Goal: Feedback & Contribution: Contribute content

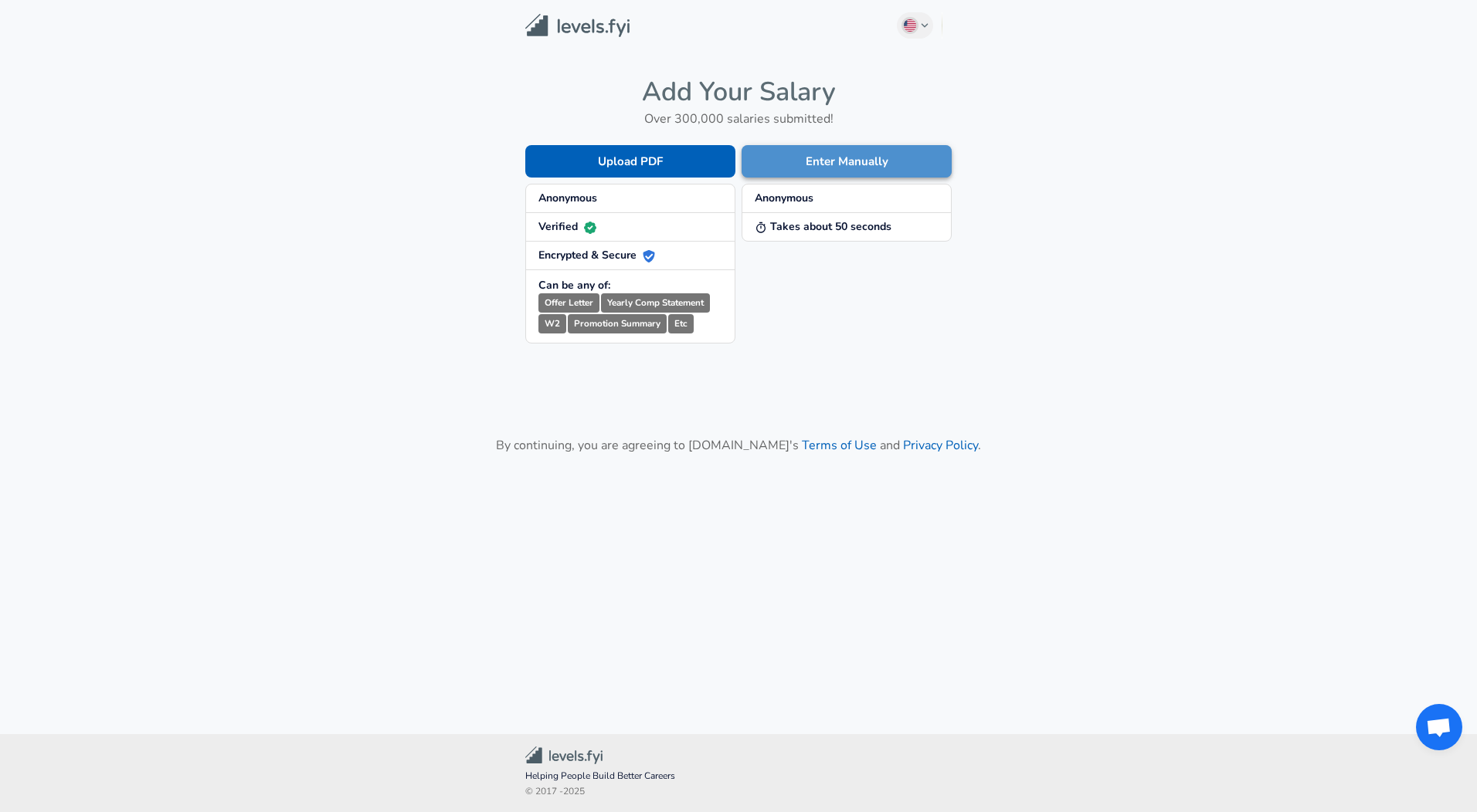
click at [801, 162] on button "Enter Manually" at bounding box center [846, 161] width 210 height 32
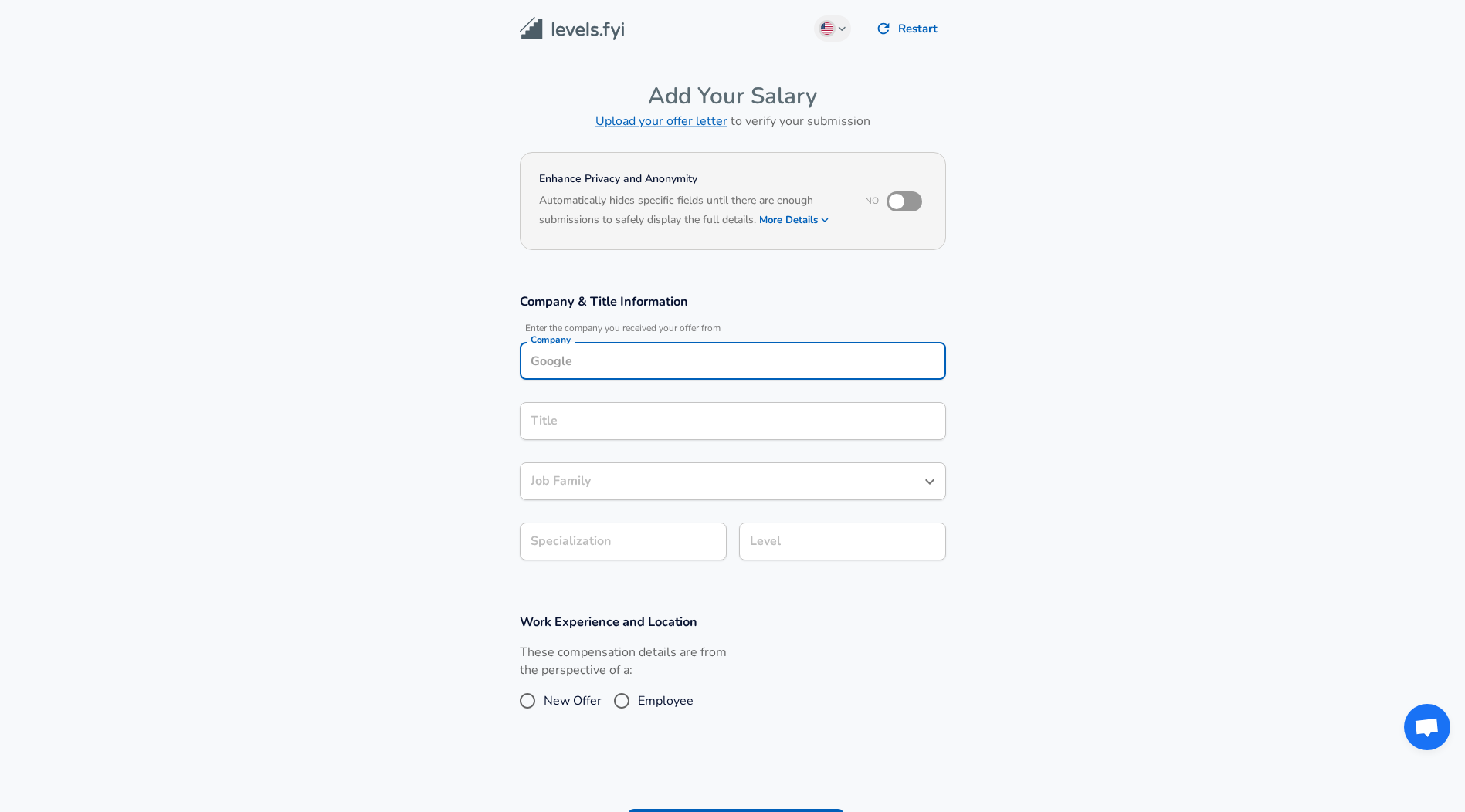
scroll to position [15, 0]
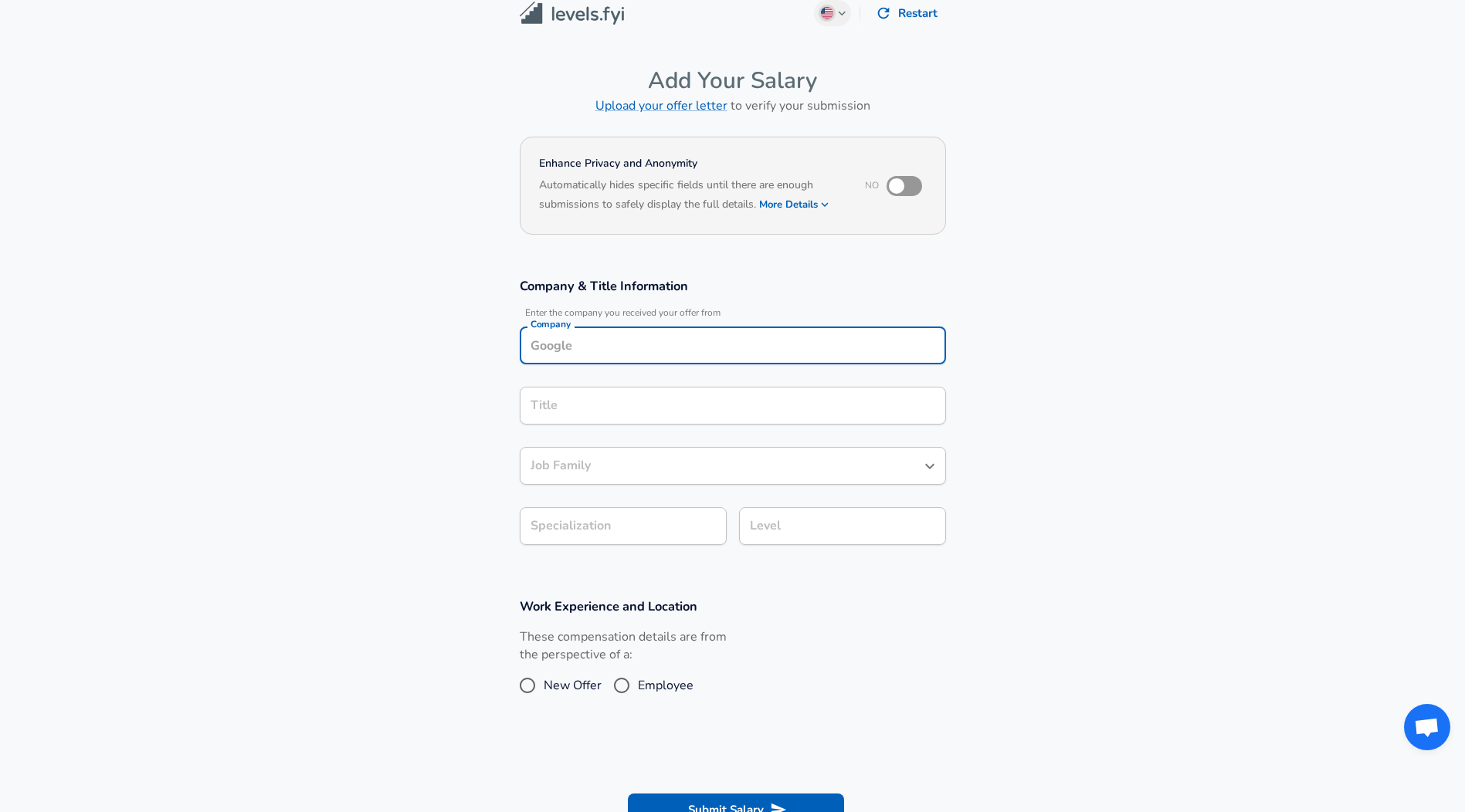
click at [643, 360] on div "Company" at bounding box center [733, 345] width 426 height 38
click at [637, 387] on li "Galla gher" at bounding box center [733, 382] width 426 height 23
type input "[PERSON_NAME]"
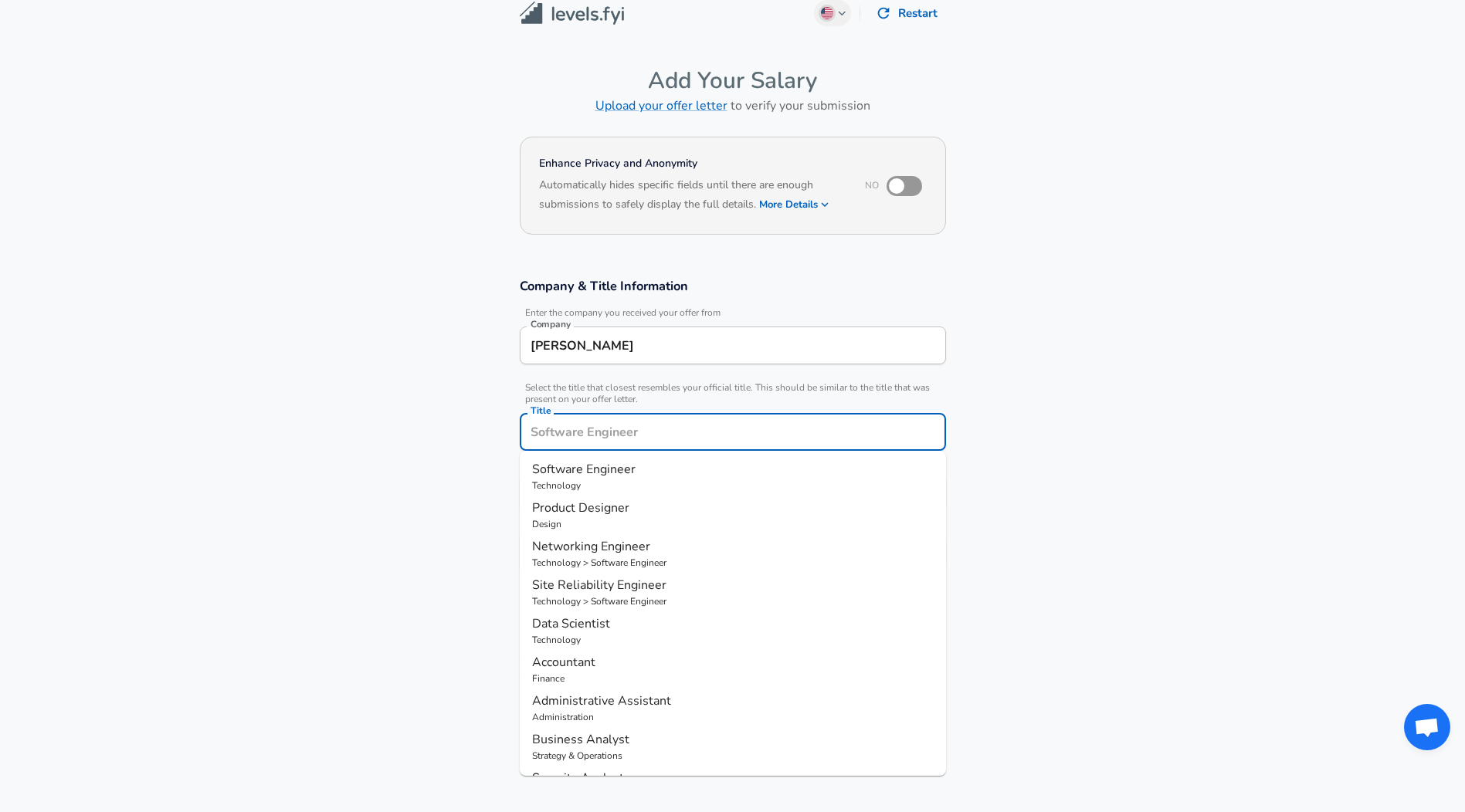
click at [622, 420] on input "Title" at bounding box center [732, 432] width 412 height 24
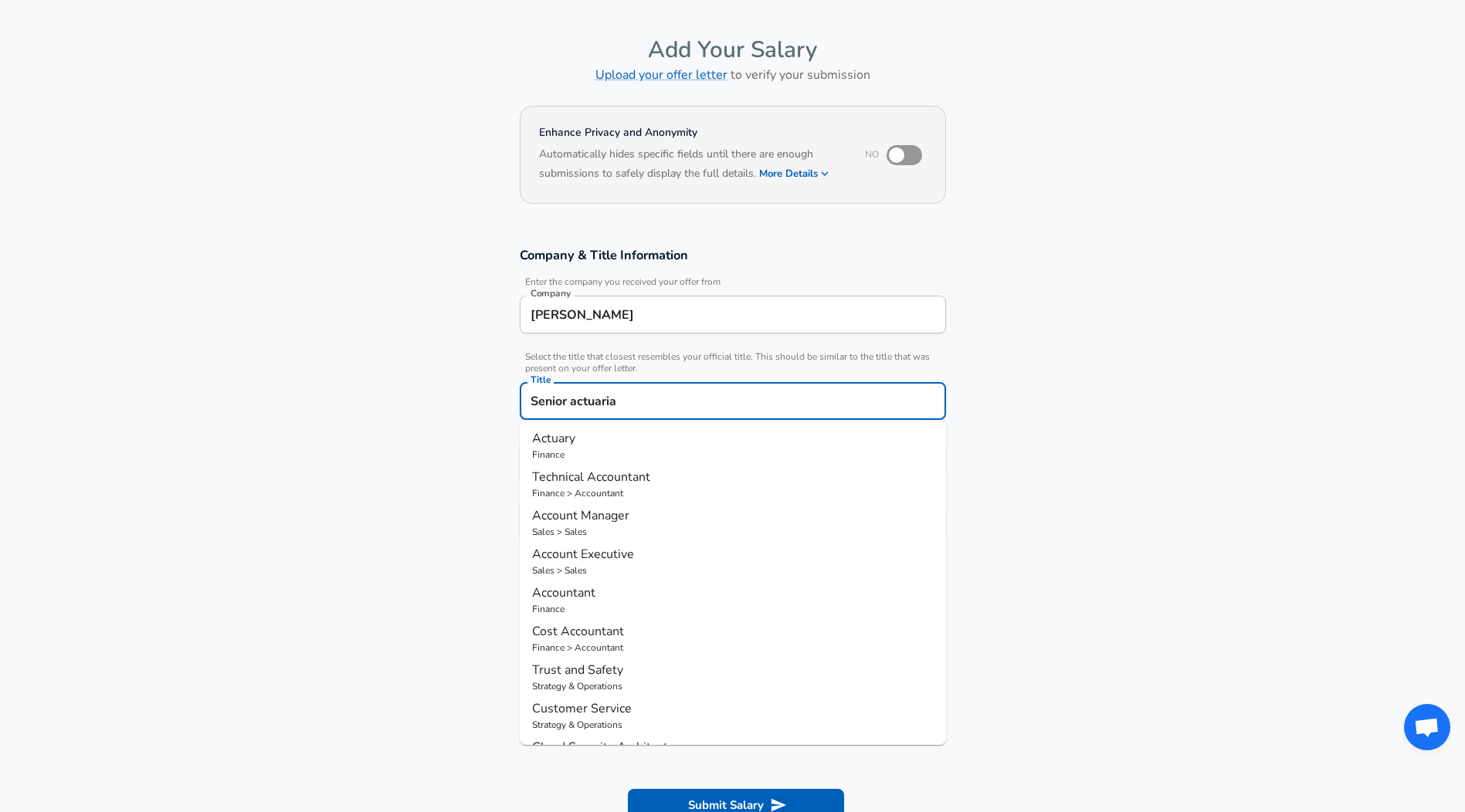
click at [611, 447] on p "Actuary" at bounding box center [732, 438] width 401 height 19
type input "Actuary"
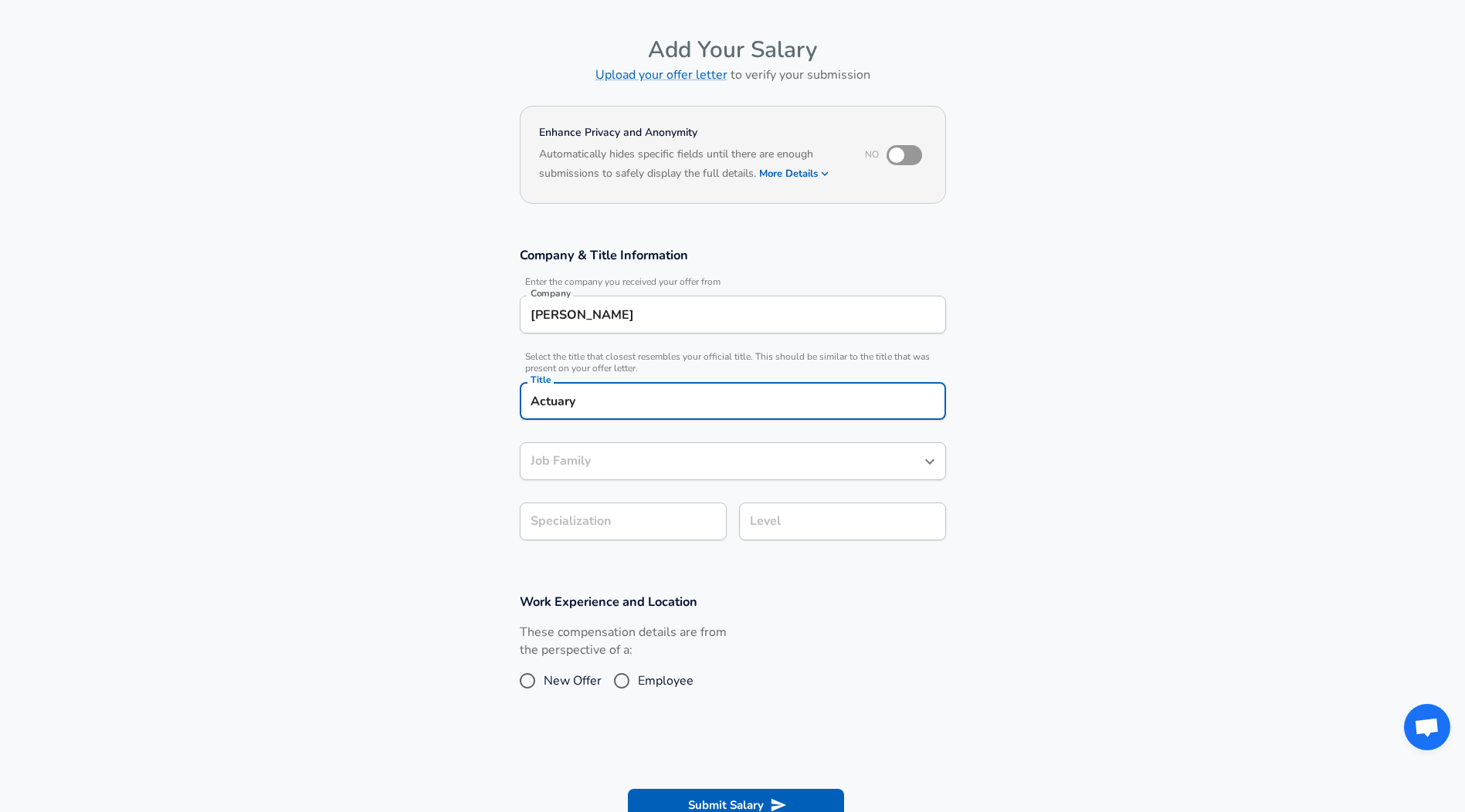
type input "Actuary"
click at [611, 447] on div "Actuary Job Family" at bounding box center [733, 461] width 426 height 38
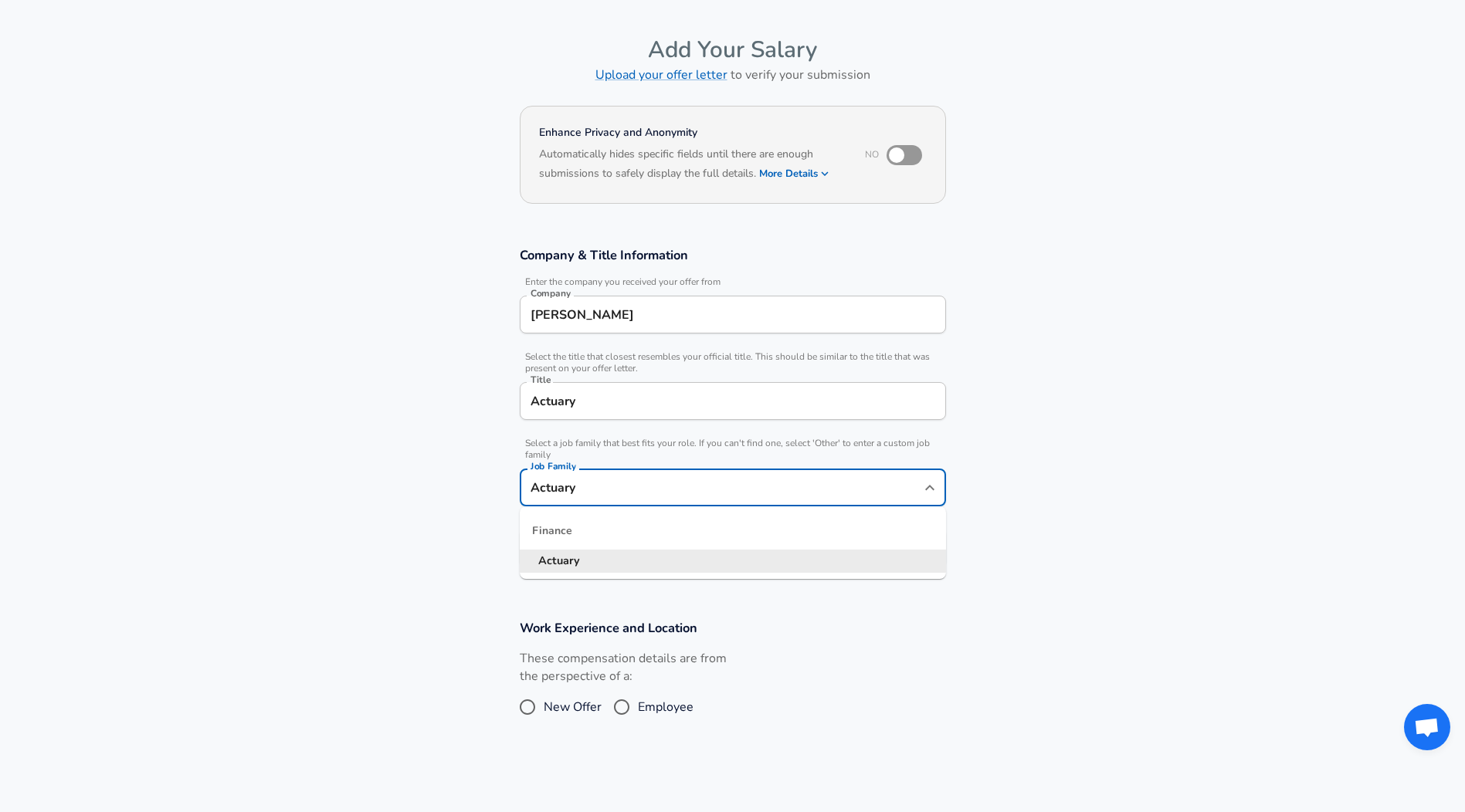
scroll to position [77, 0]
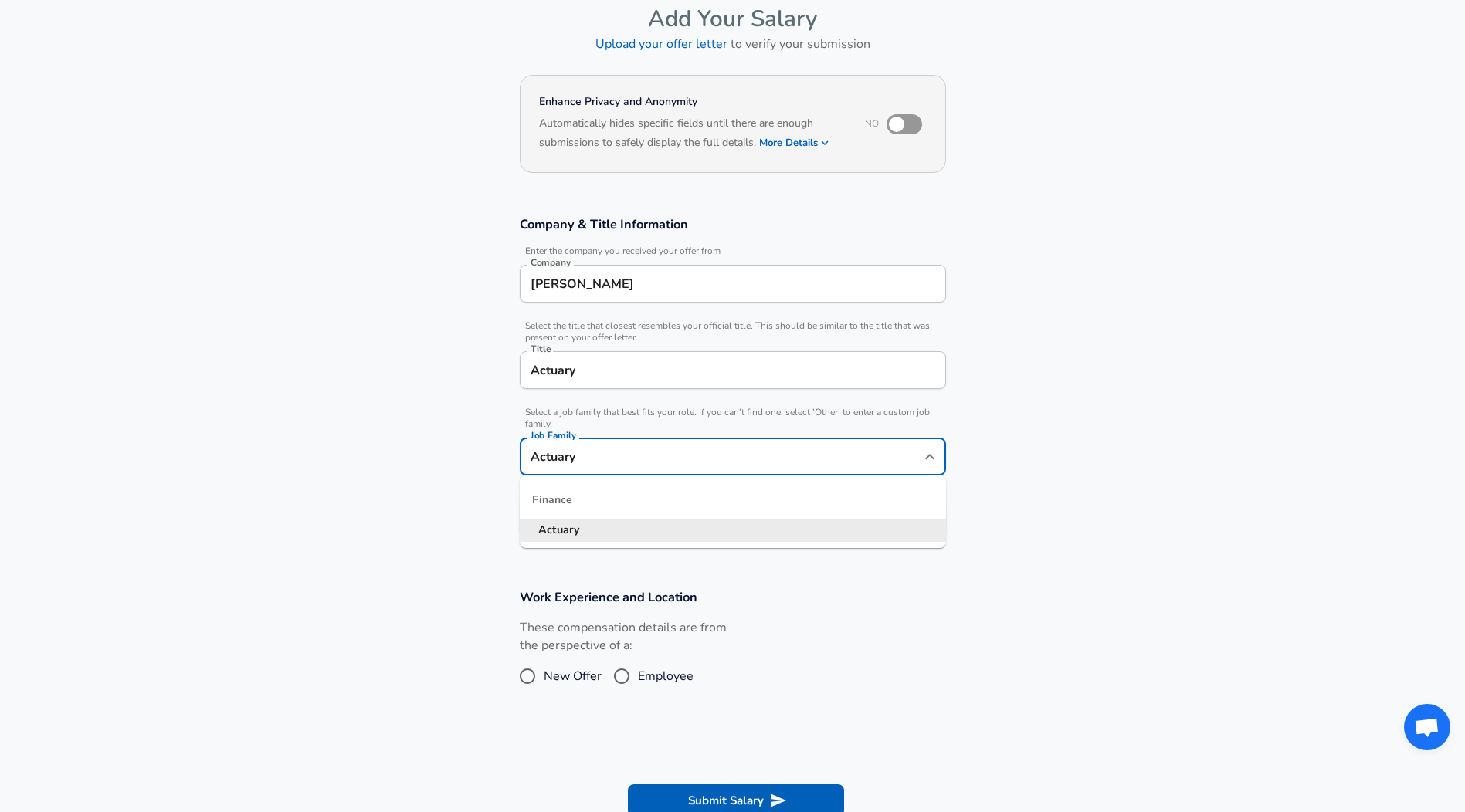
click at [806, 524] on li "Actuary" at bounding box center [733, 530] width 426 height 23
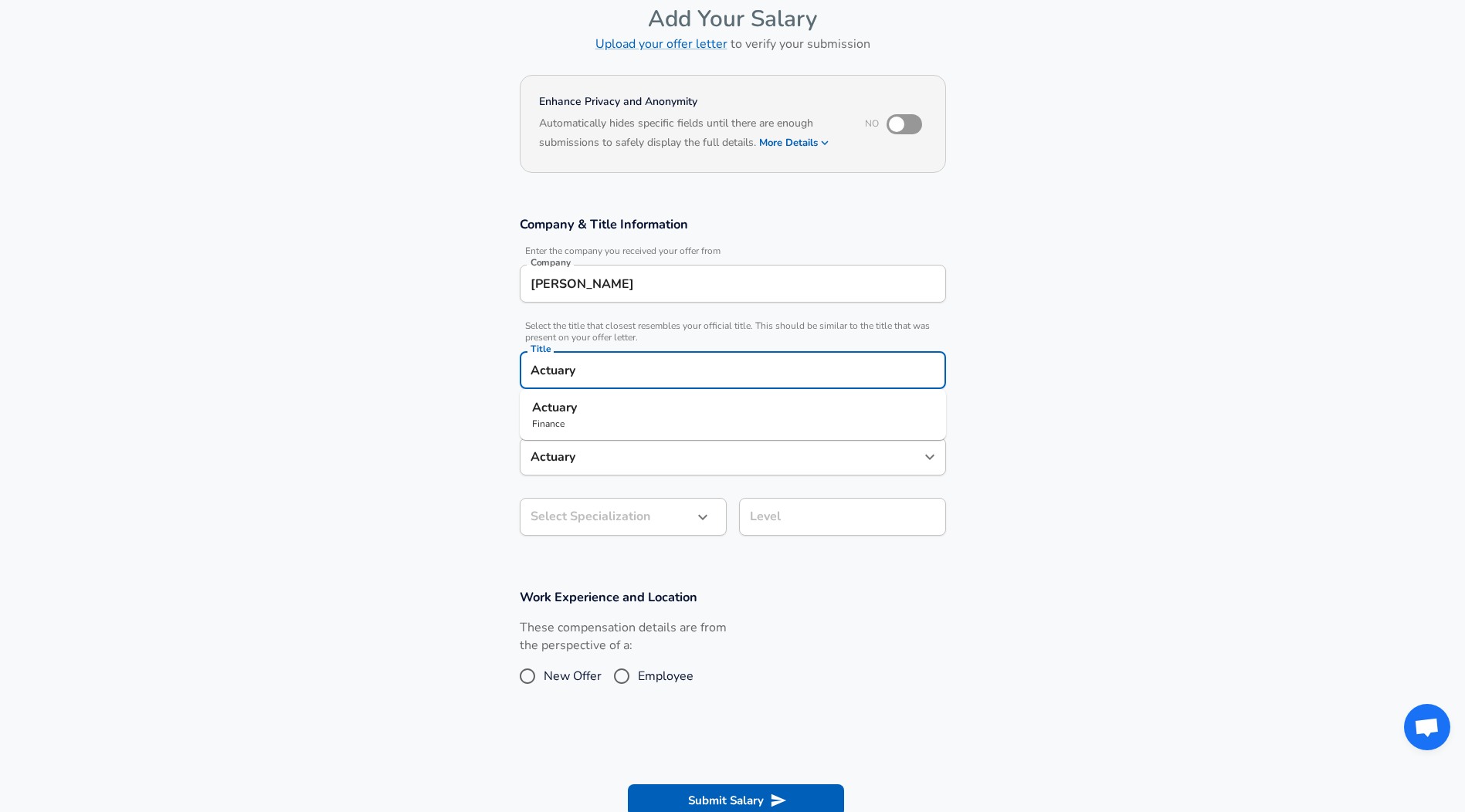
drag, startPoint x: 684, startPoint y: 371, endPoint x: 662, endPoint y: 370, distance: 22.0
click at [662, 370] on input "Actuary" at bounding box center [732, 370] width 412 height 24
drag, startPoint x: 662, startPoint y: 370, endPoint x: 470, endPoint y: 354, distance: 192.7
click at [470, 354] on section "Company & Title Information Enter the company you received your offer from Comp…" at bounding box center [732, 384] width 1465 height 373
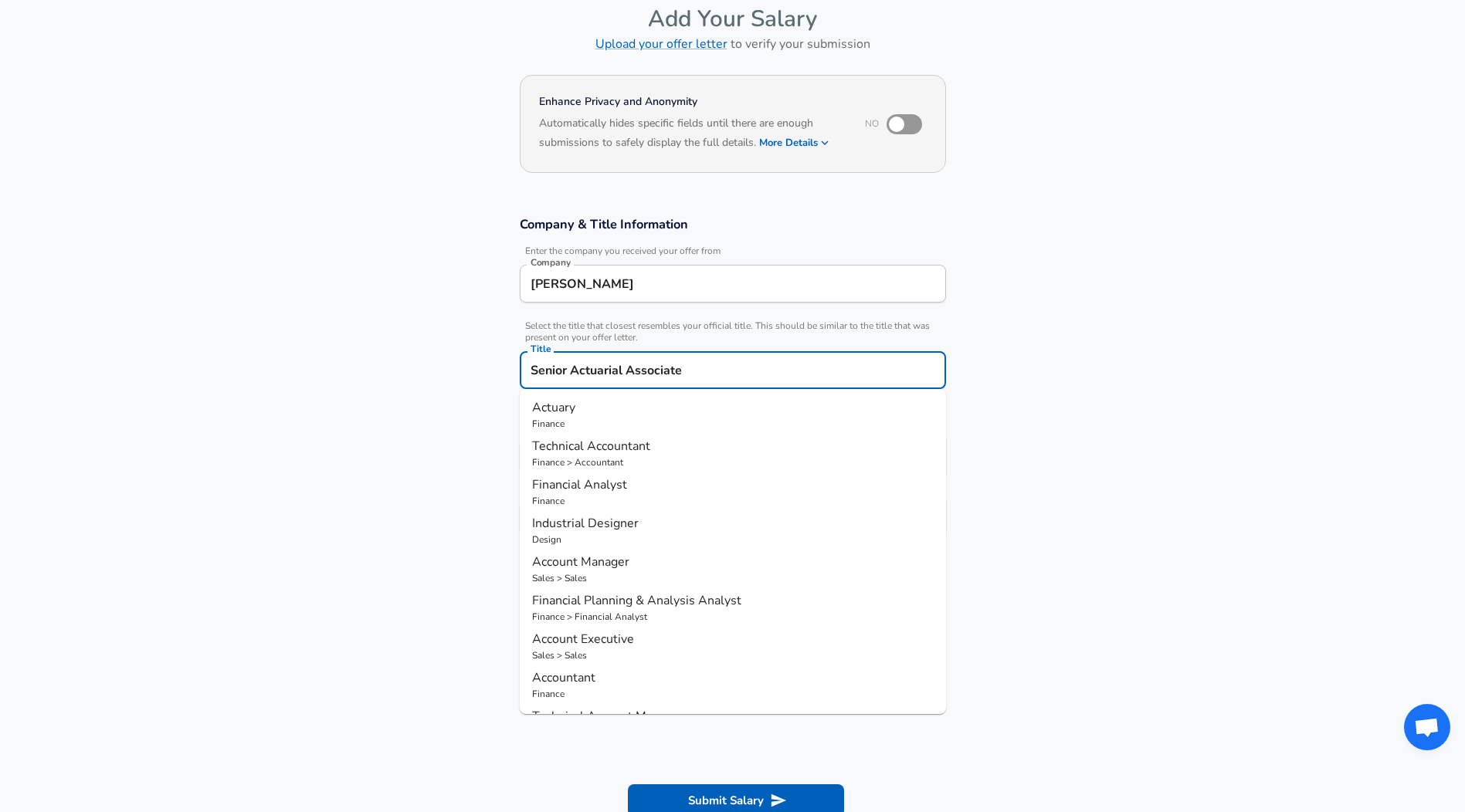
type input "Senior Actuarial Associate"
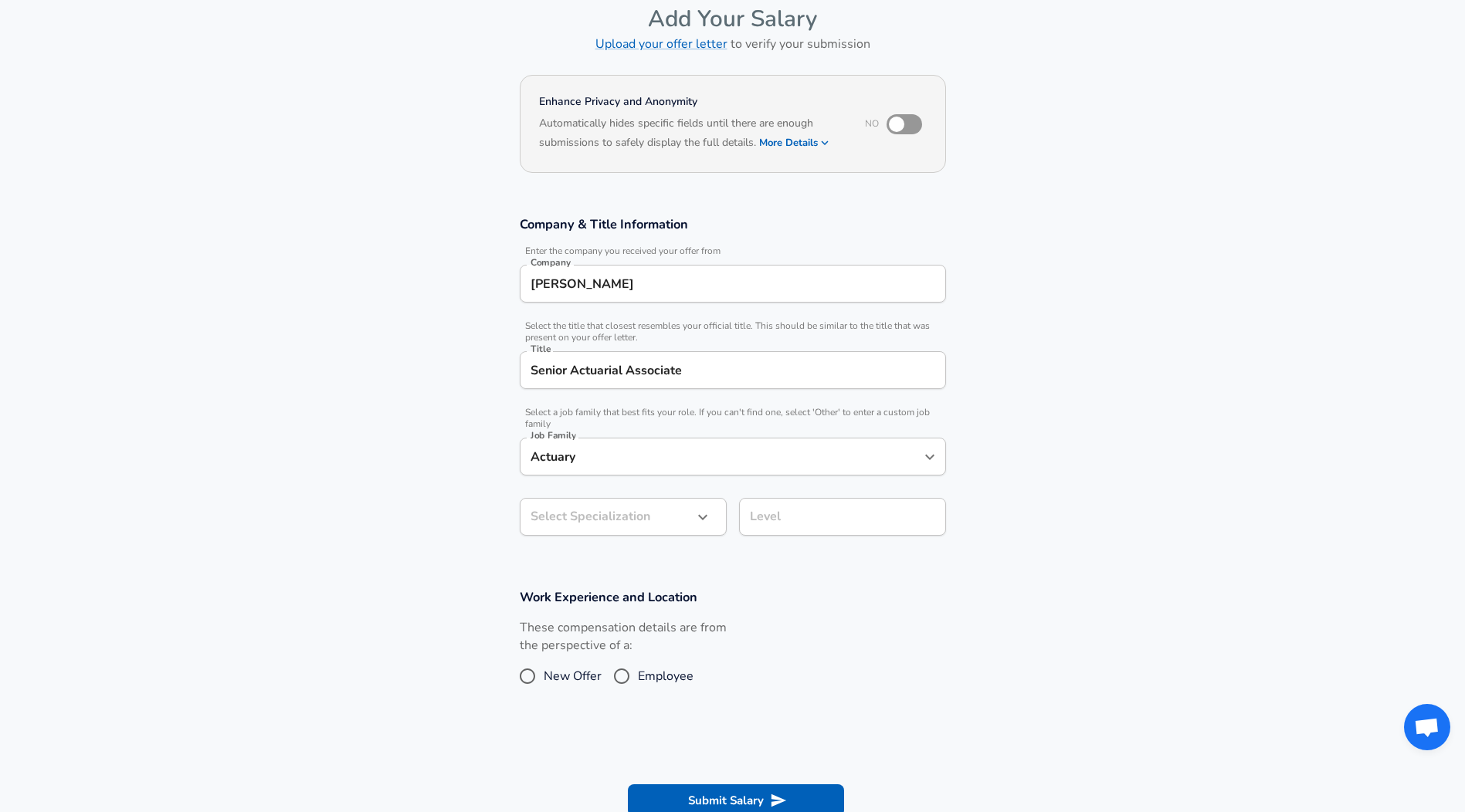
click at [470, 354] on section "Company & Title Information Enter the company you received your offer from Comp…" at bounding box center [732, 384] width 1465 height 373
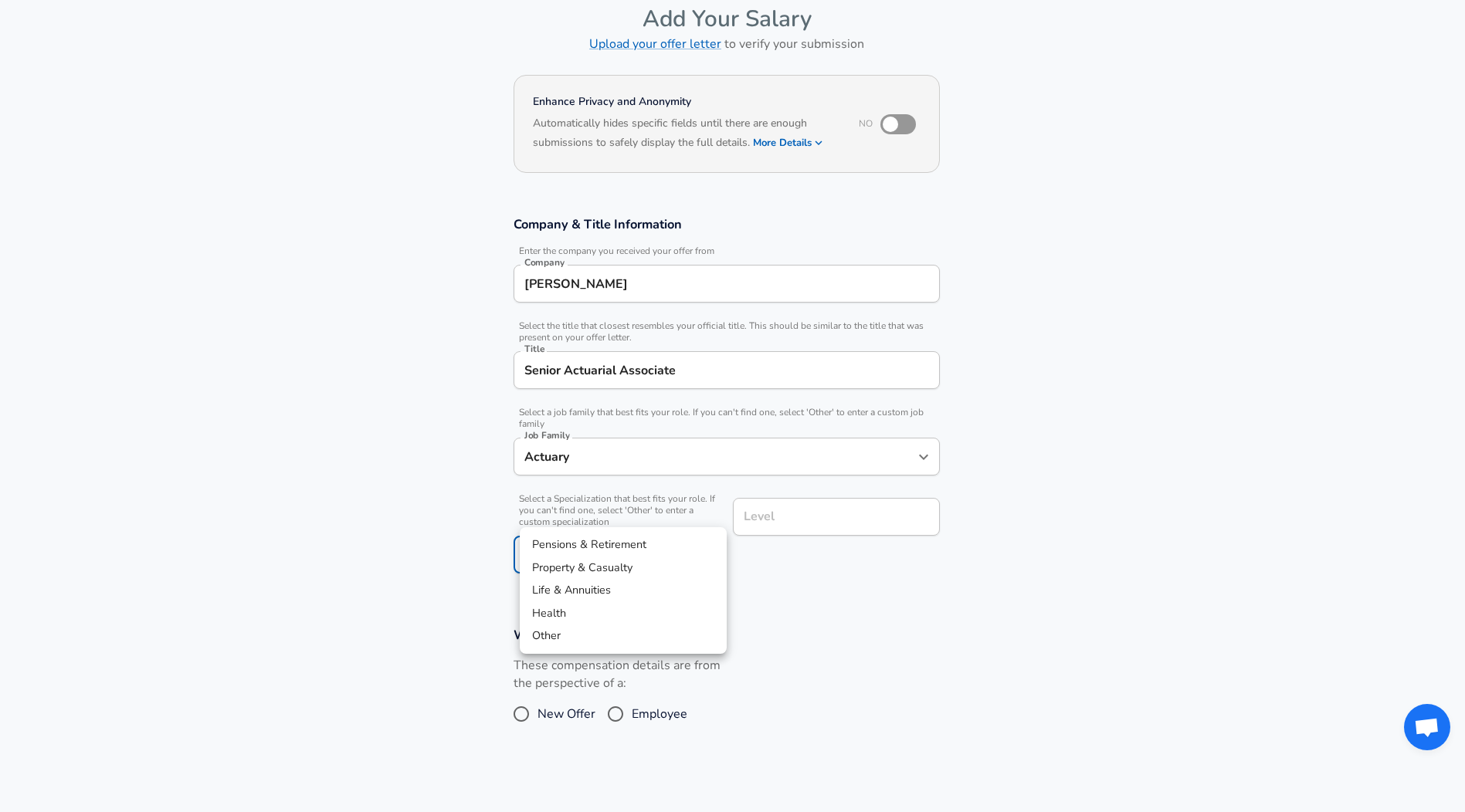
scroll to position [123, 0]
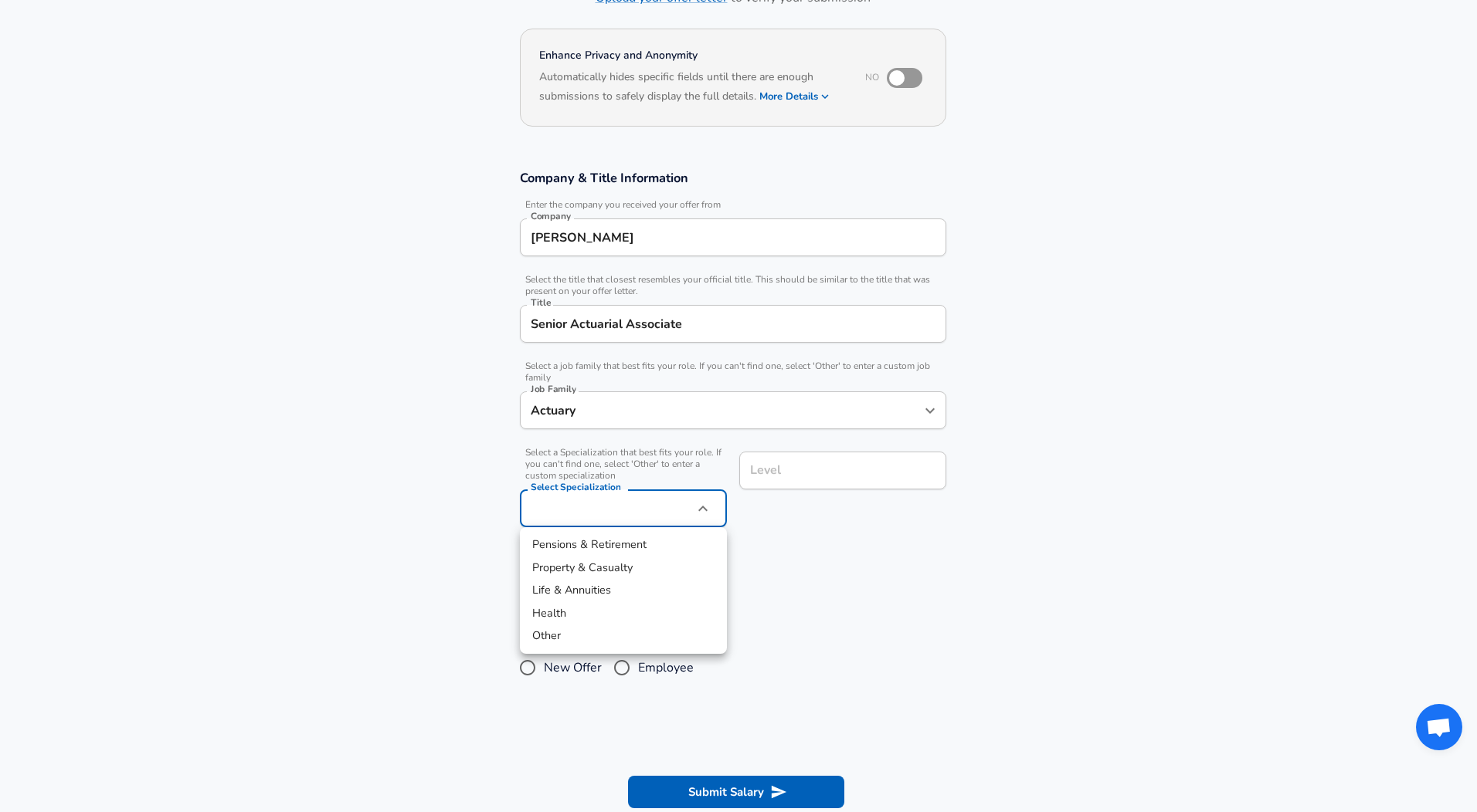
click at [611, 515] on body "English ([GEOGRAPHIC_DATA]) Change Restart Add Your Salary Upload your offer le…" at bounding box center [738, 283] width 1477 height 812
click at [614, 622] on li "Health" at bounding box center [623, 613] width 207 height 23
type input "Health"
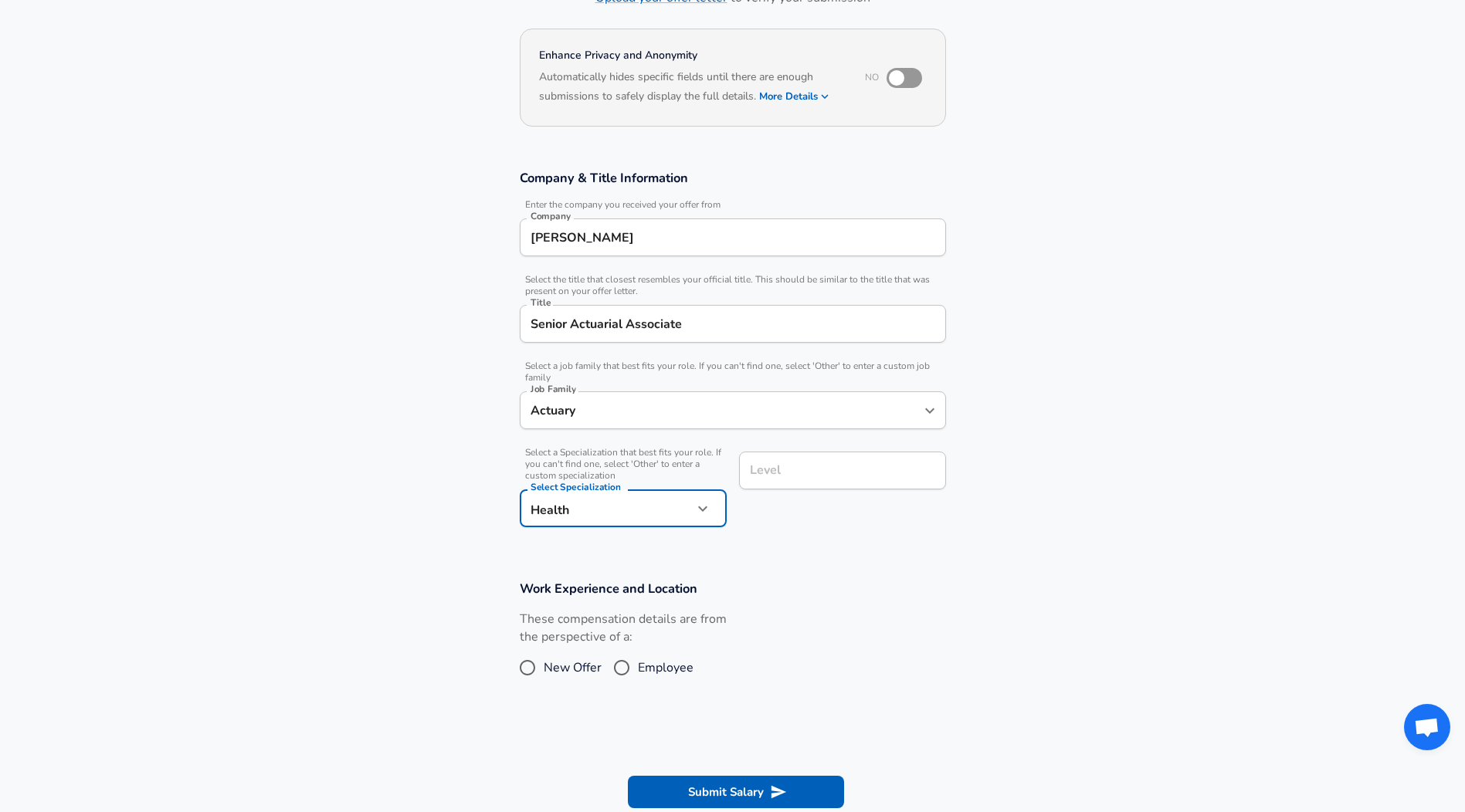
click at [796, 490] on div "Level" at bounding box center [842, 471] width 207 height 38
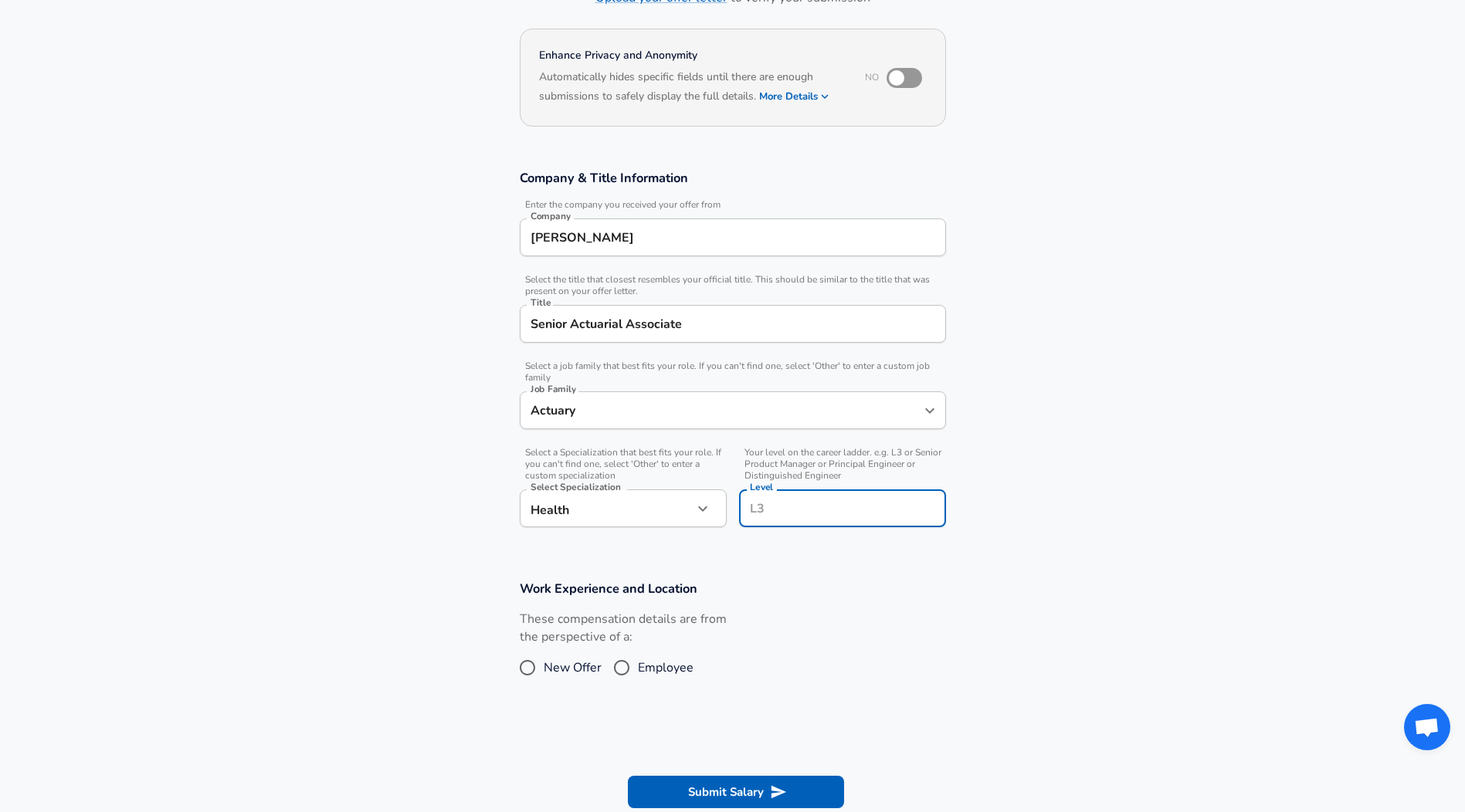
scroll to position [154, 0]
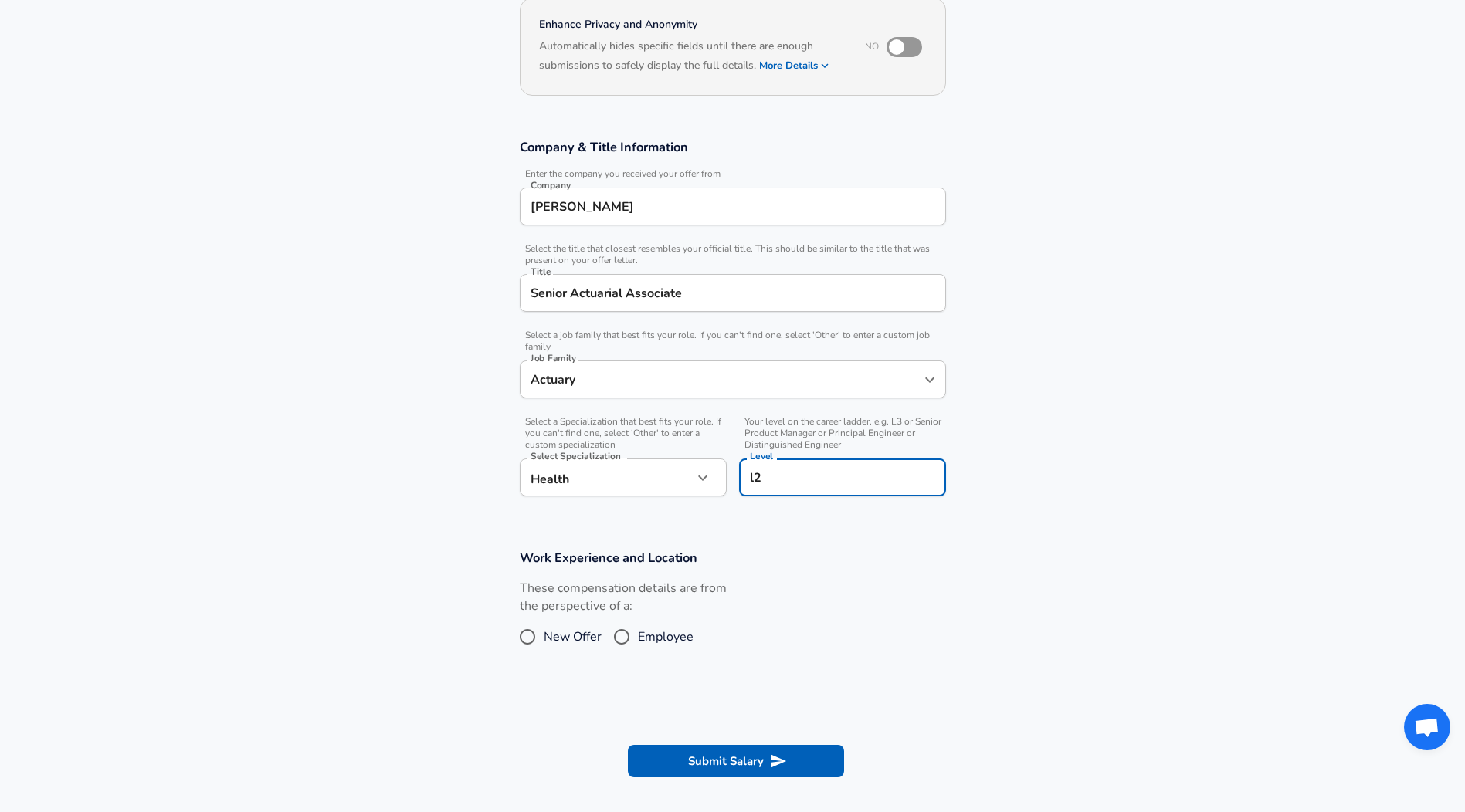
type input "l2"
click at [628, 629] on input "Employee" at bounding box center [622, 637] width 32 height 25
radio input "true"
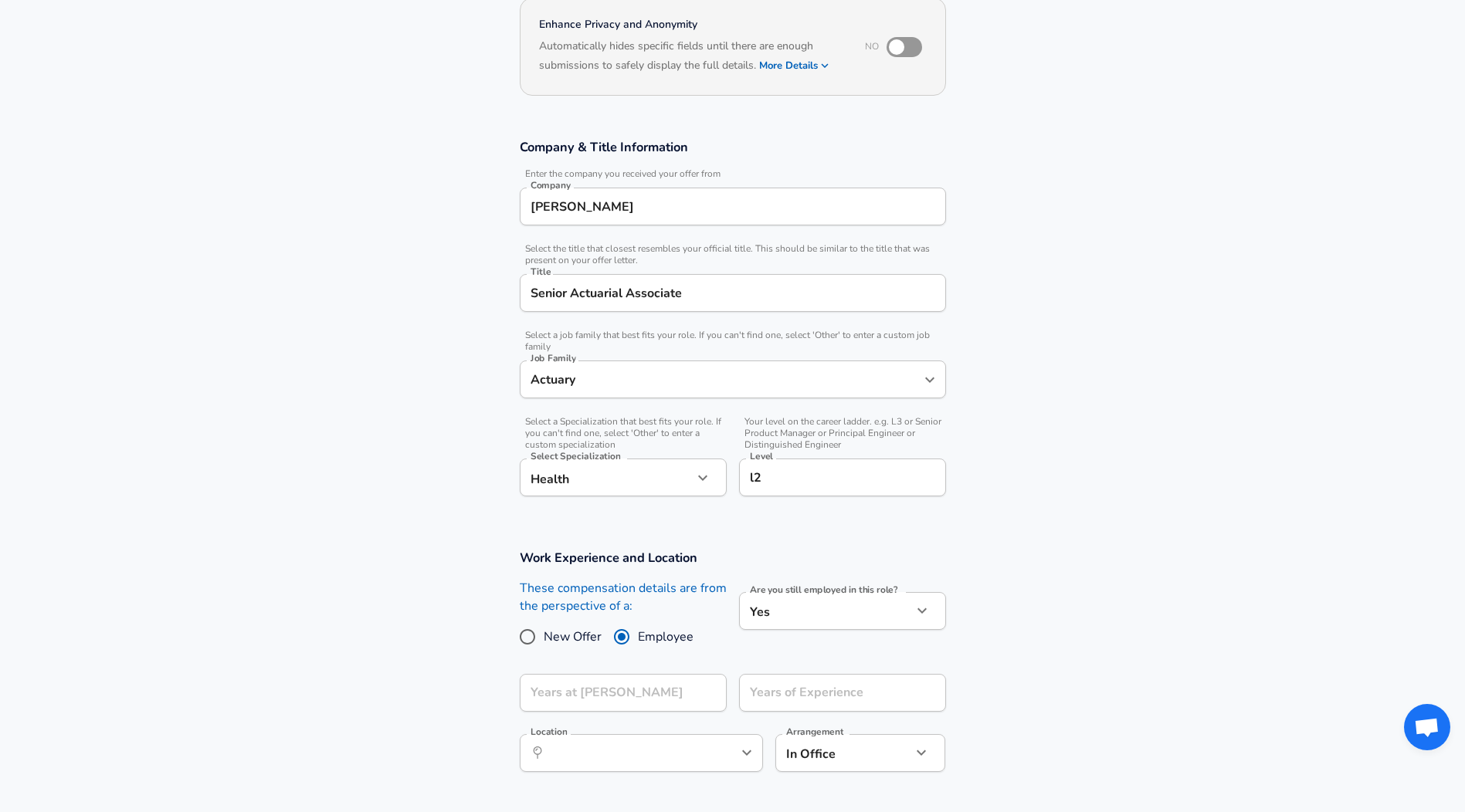
click at [1024, 621] on section "Work Experience and Location These compensation details are from the perspectiv…" at bounding box center [732, 668] width 1465 height 275
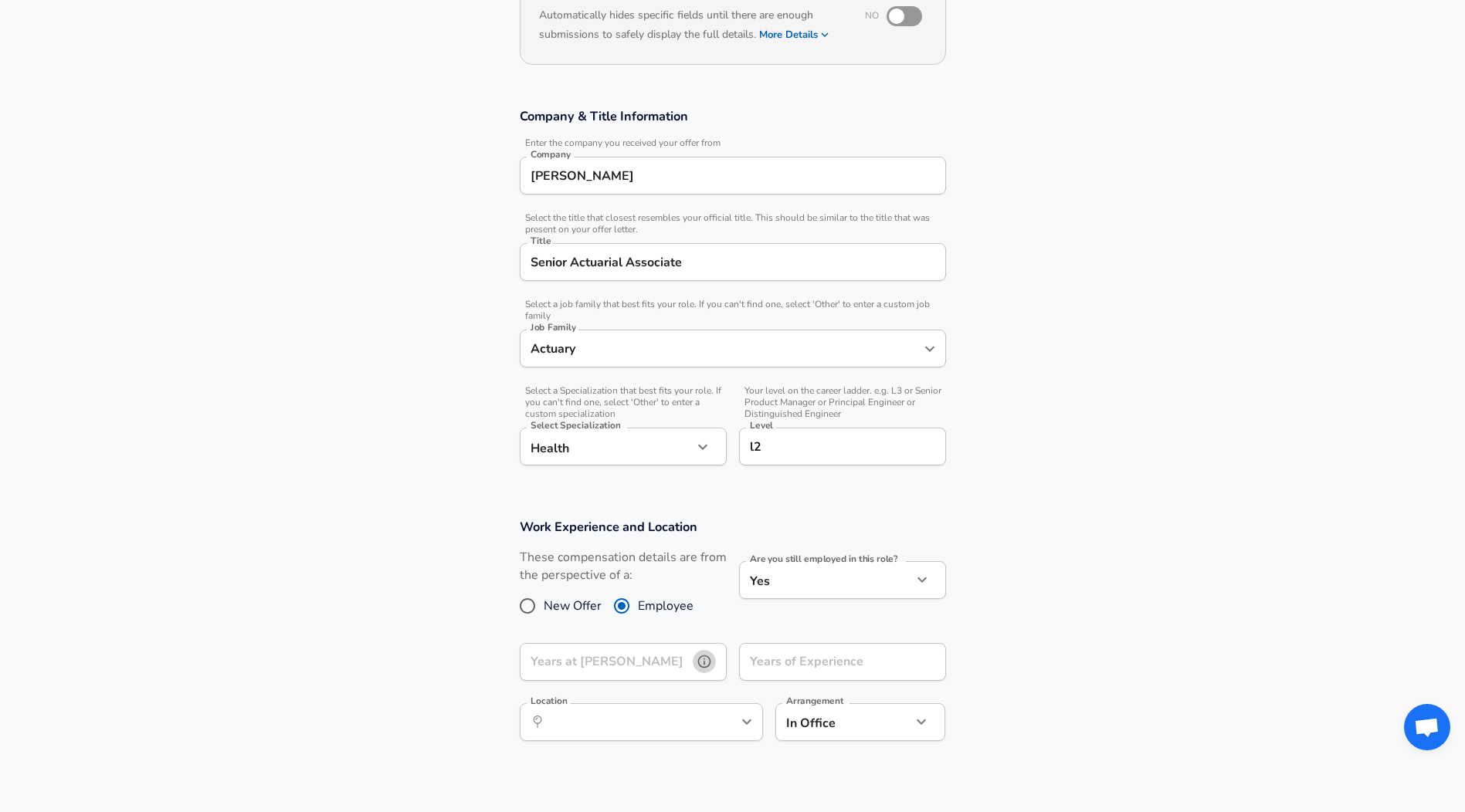
click at [698, 655] on icon "help" at bounding box center [704, 661] width 15 height 15
click at [664, 666] on input "Years at [PERSON_NAME]" at bounding box center [606, 662] width 173 height 38
type input "3"
click at [790, 642] on div "Years of Experience Years of Experience" at bounding box center [836, 669] width 220 height 76
click at [792, 655] on input "Years of Experience" at bounding box center [825, 662] width 173 height 38
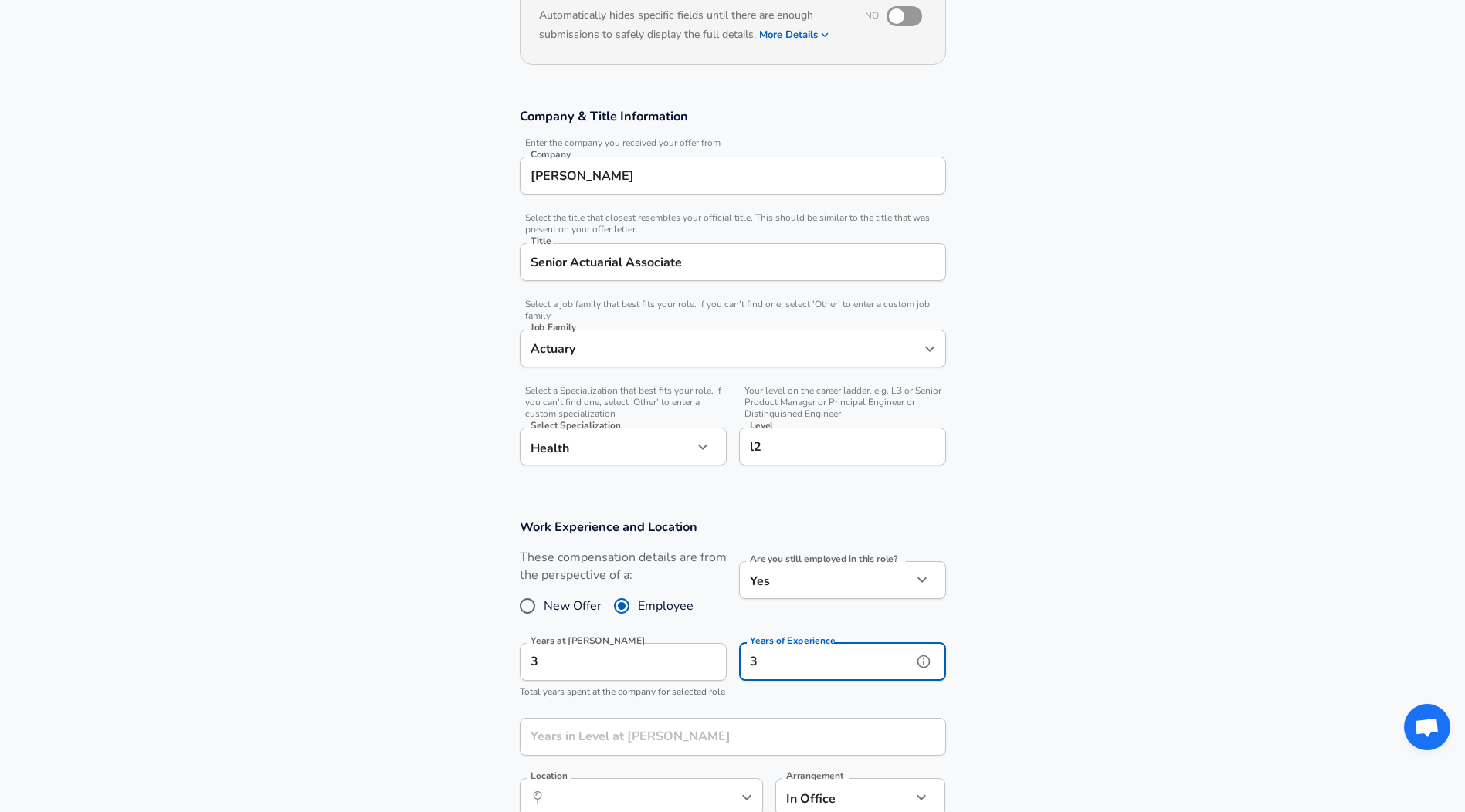
type input "3"
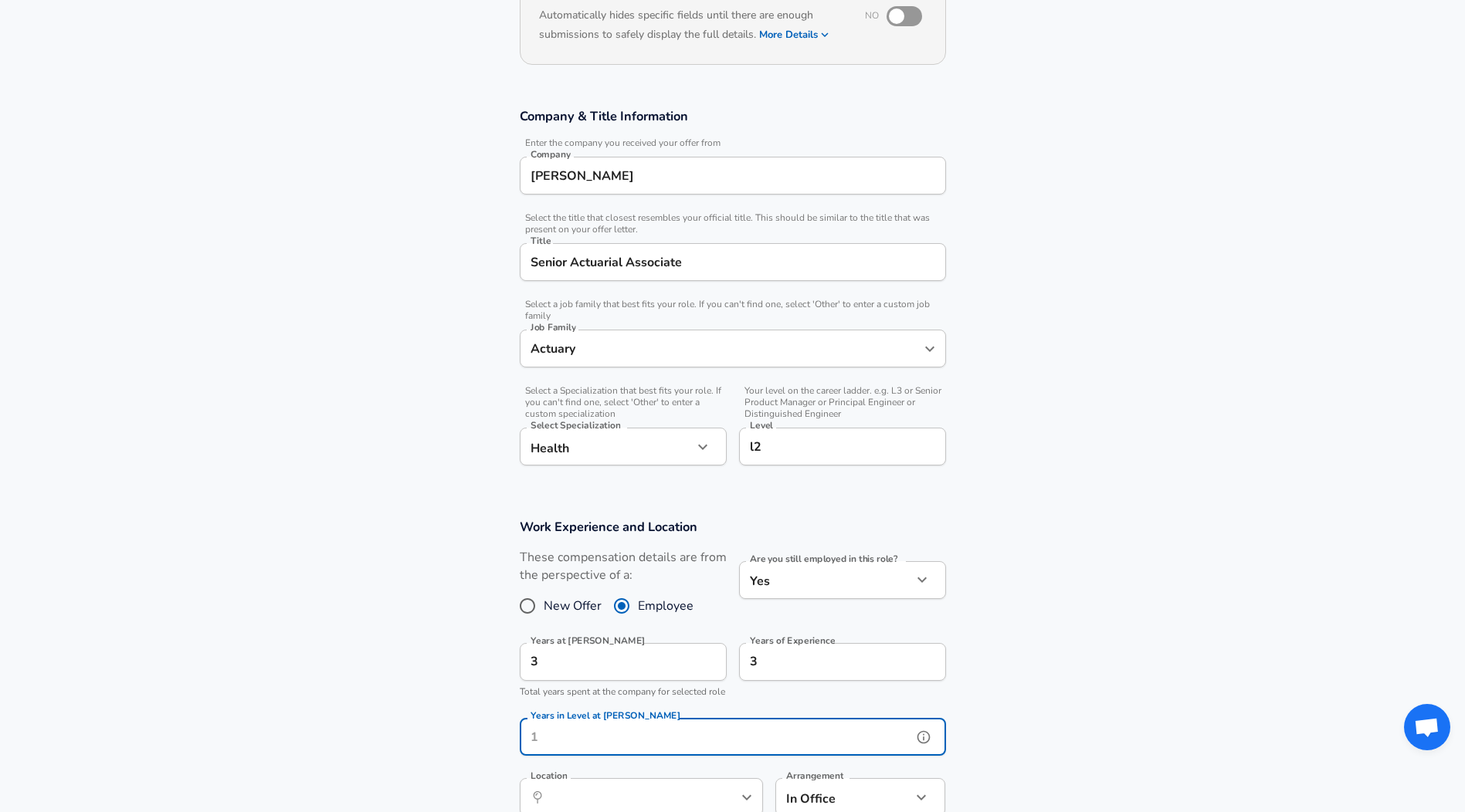
click at [746, 741] on input "Years in Level at [PERSON_NAME]" at bounding box center [716, 737] width 392 height 38
type input "1"
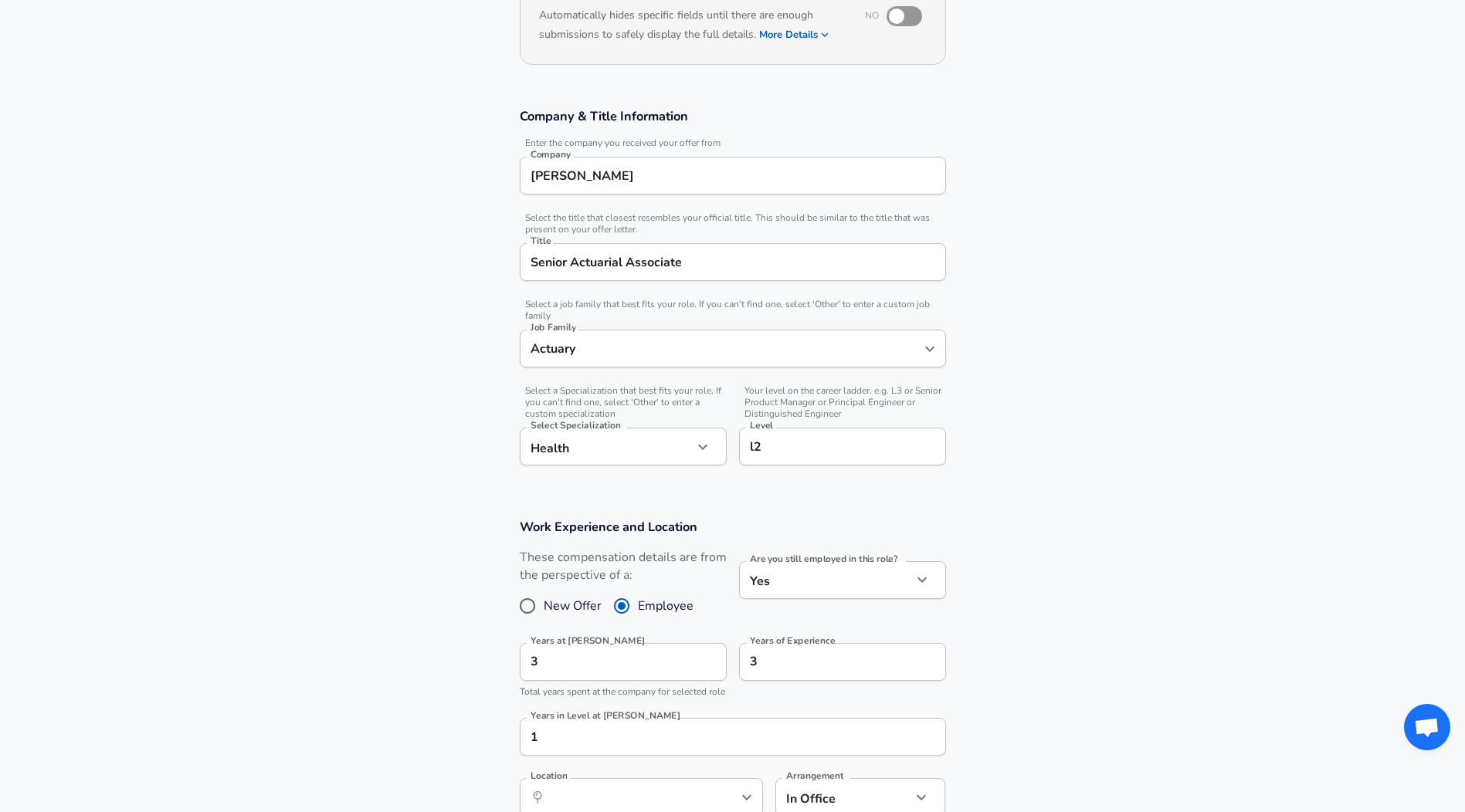
click at [488, 651] on section "Work Experience and Location These compensation details are from the perspectiv…" at bounding box center [732, 676] width 1465 height 350
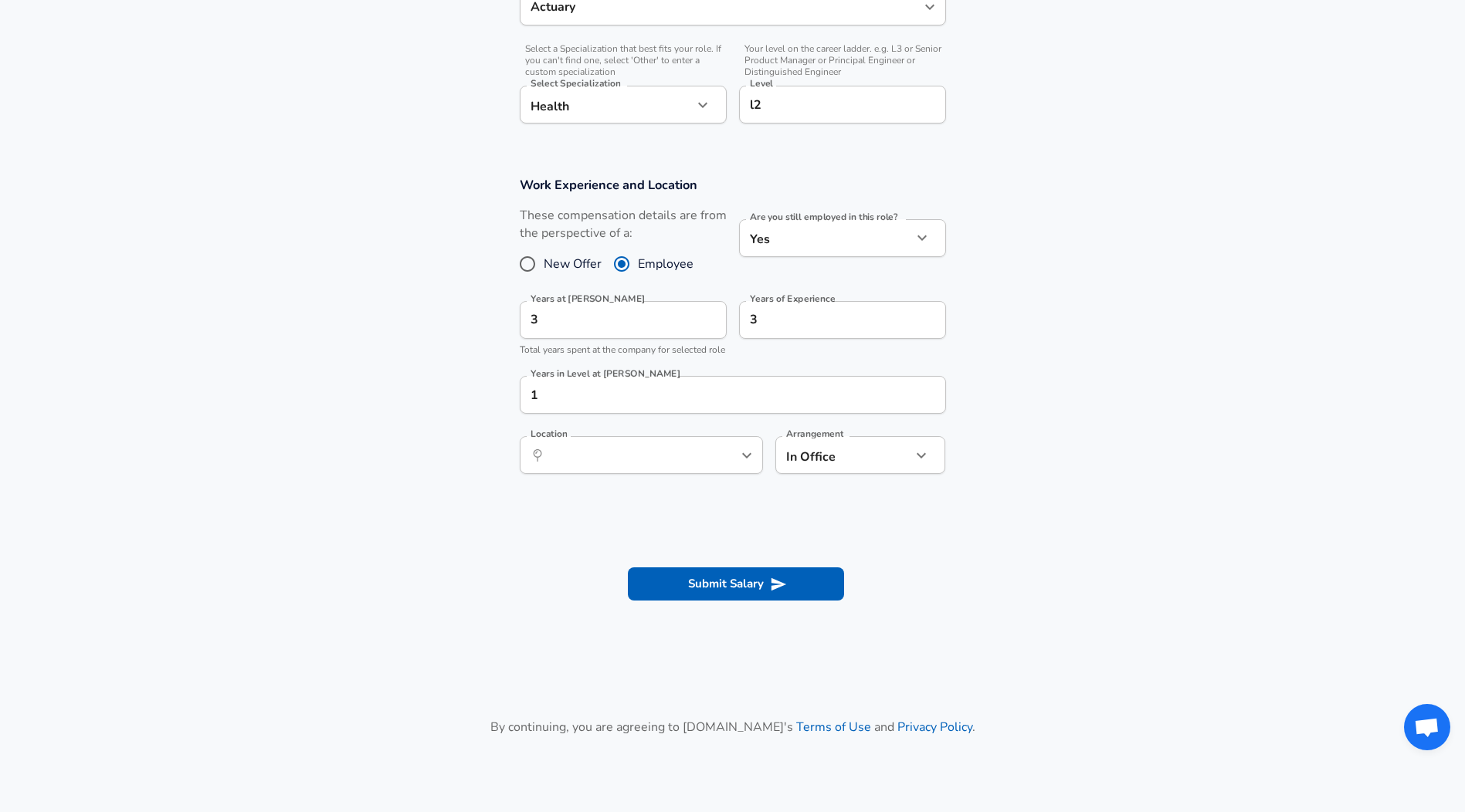
scroll to position [587, 0]
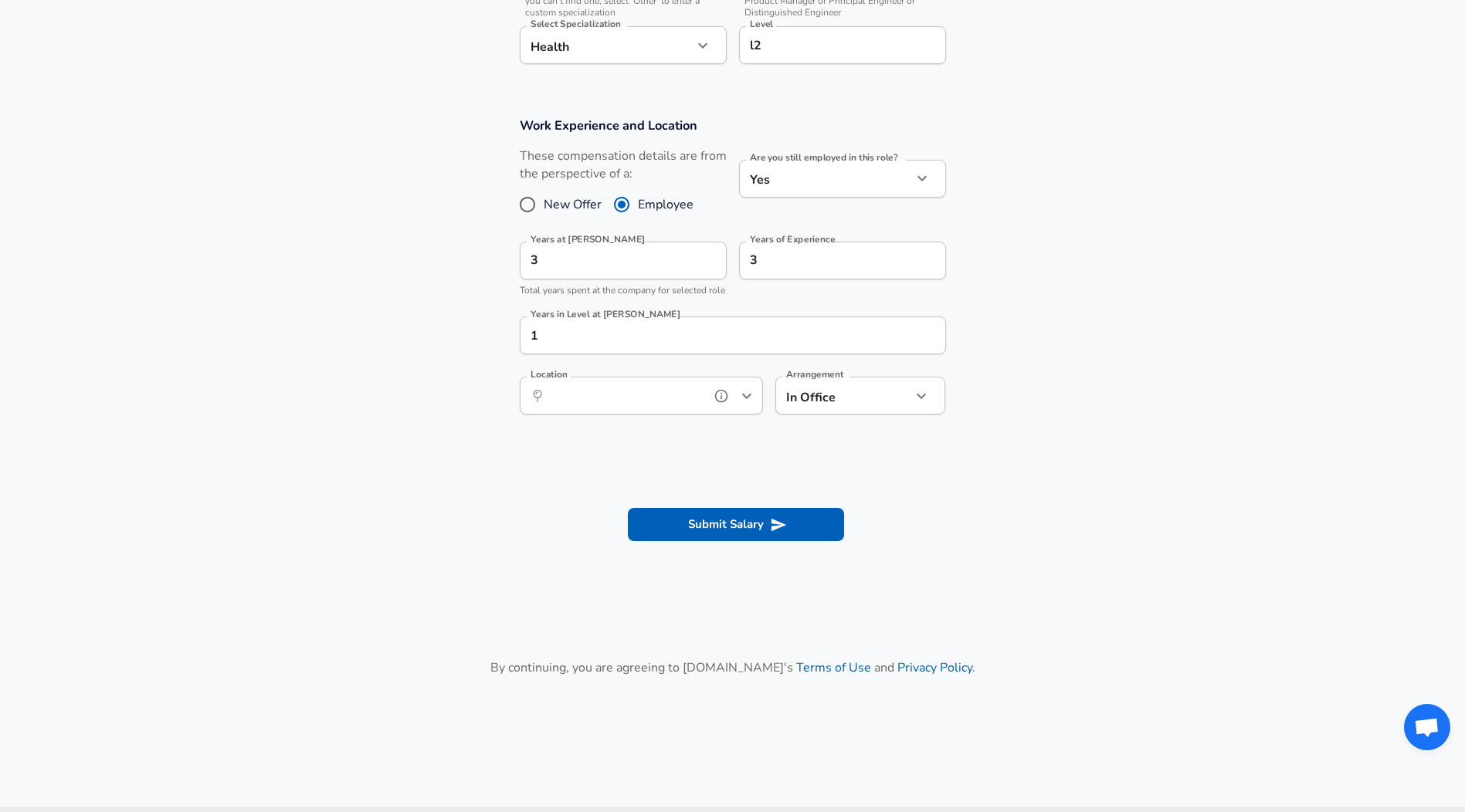
click at [664, 408] on input "Location" at bounding box center [624, 396] width 158 height 24
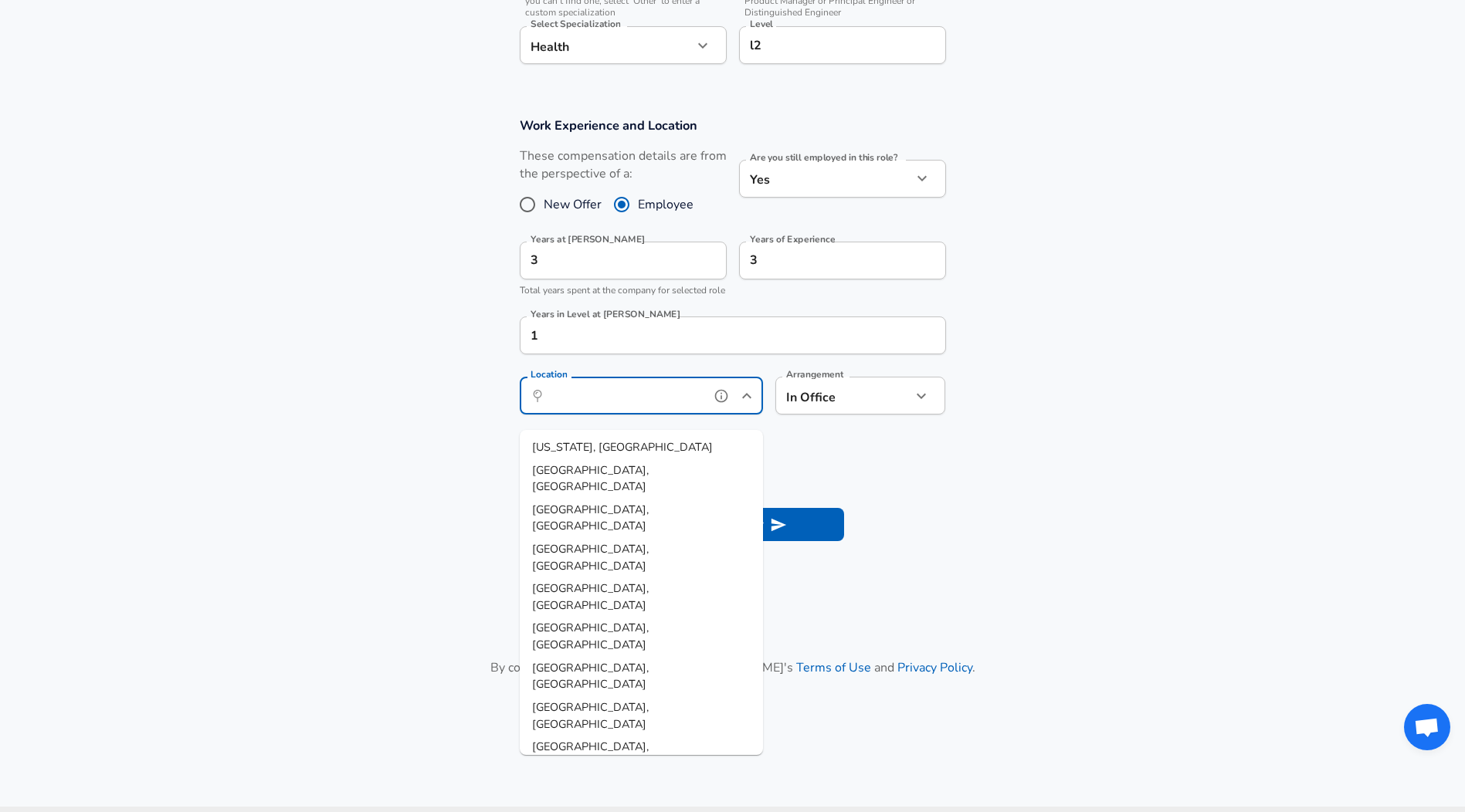
click at [657, 436] on li "[US_STATE], [GEOGRAPHIC_DATA]" at bounding box center [641, 447] width 243 height 23
type input "[US_STATE], [GEOGRAPHIC_DATA]"
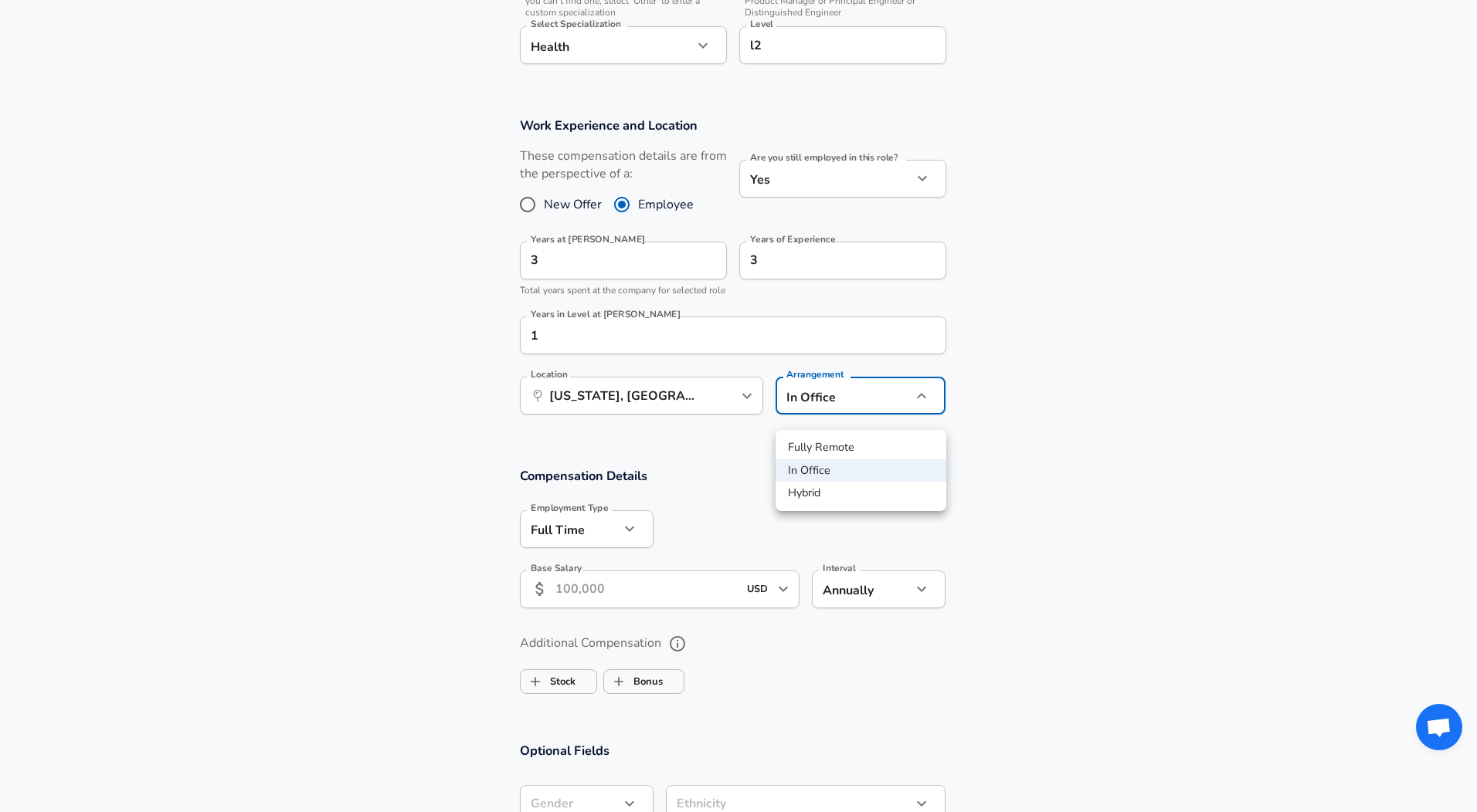
click at [829, 448] on li "Fully Remote" at bounding box center [860, 447] width 170 height 23
type input "remote"
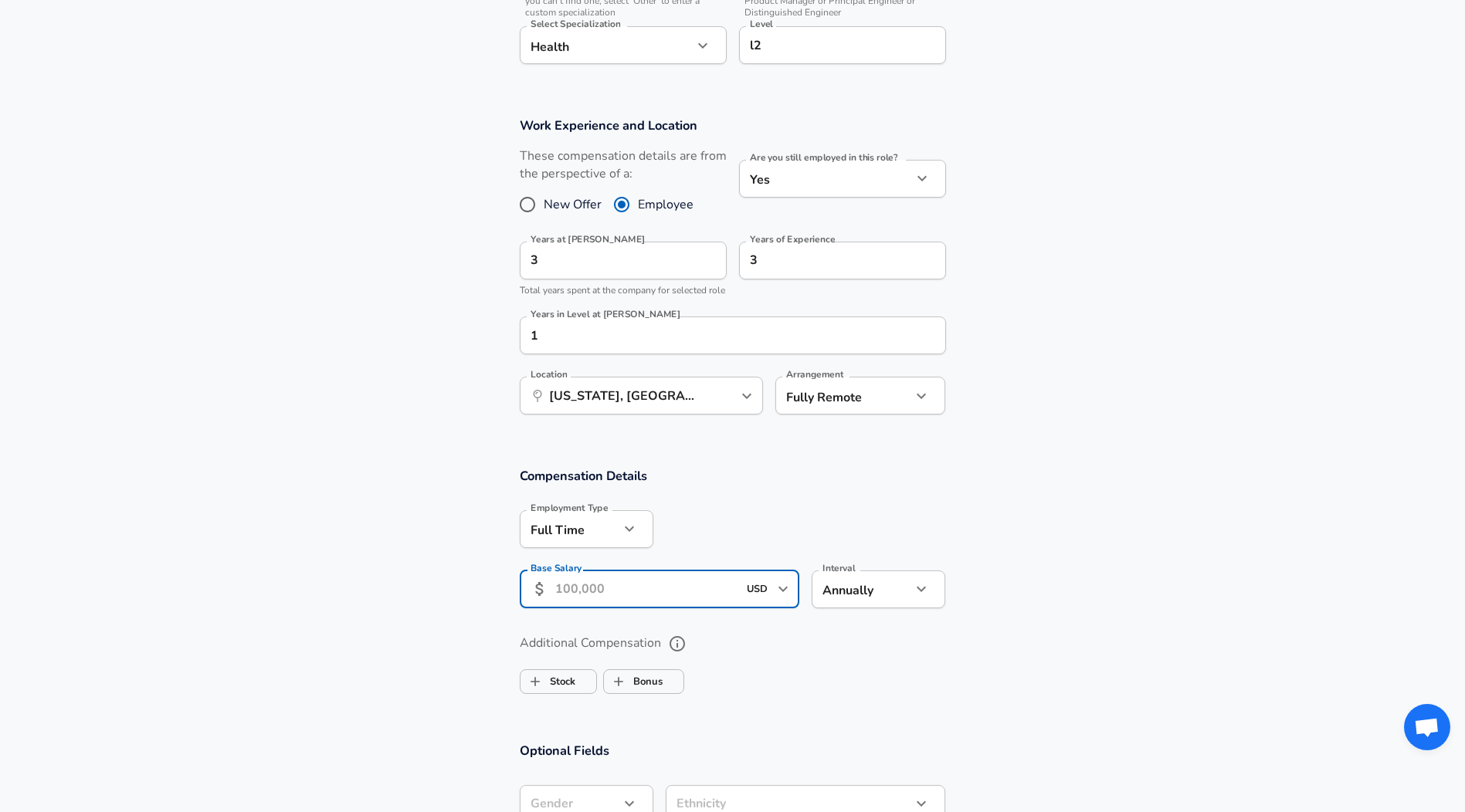
click at [662, 604] on input "Base Salary" at bounding box center [647, 589] width 183 height 38
click at [430, 554] on section "Compensation Details Employment Type [DEMOGRAPHIC_DATA] full_time Employment Ty…" at bounding box center [732, 542] width 1465 height 151
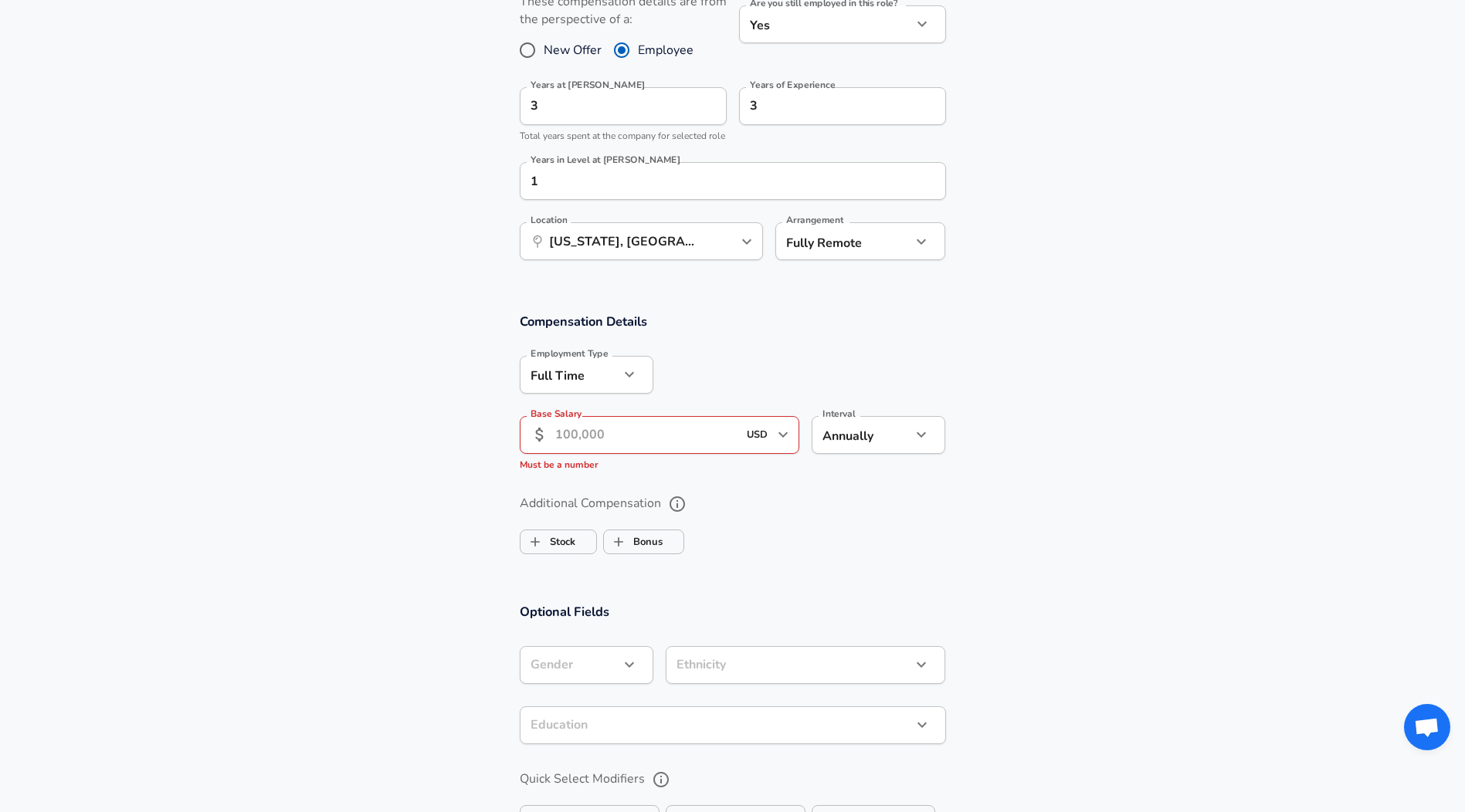
scroll to position [772, 0]
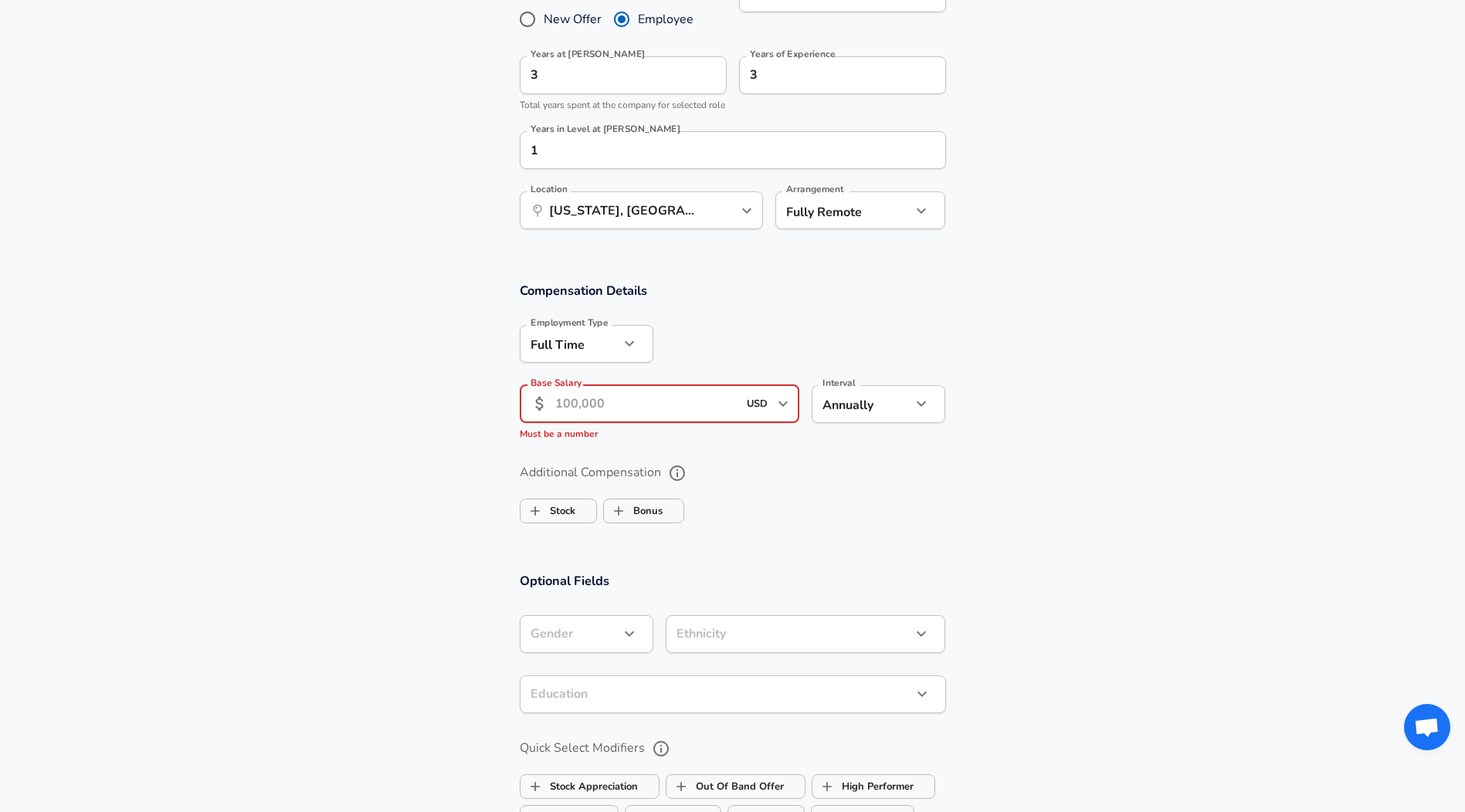
click at [639, 423] on input "Base Salary" at bounding box center [647, 404] width 183 height 38
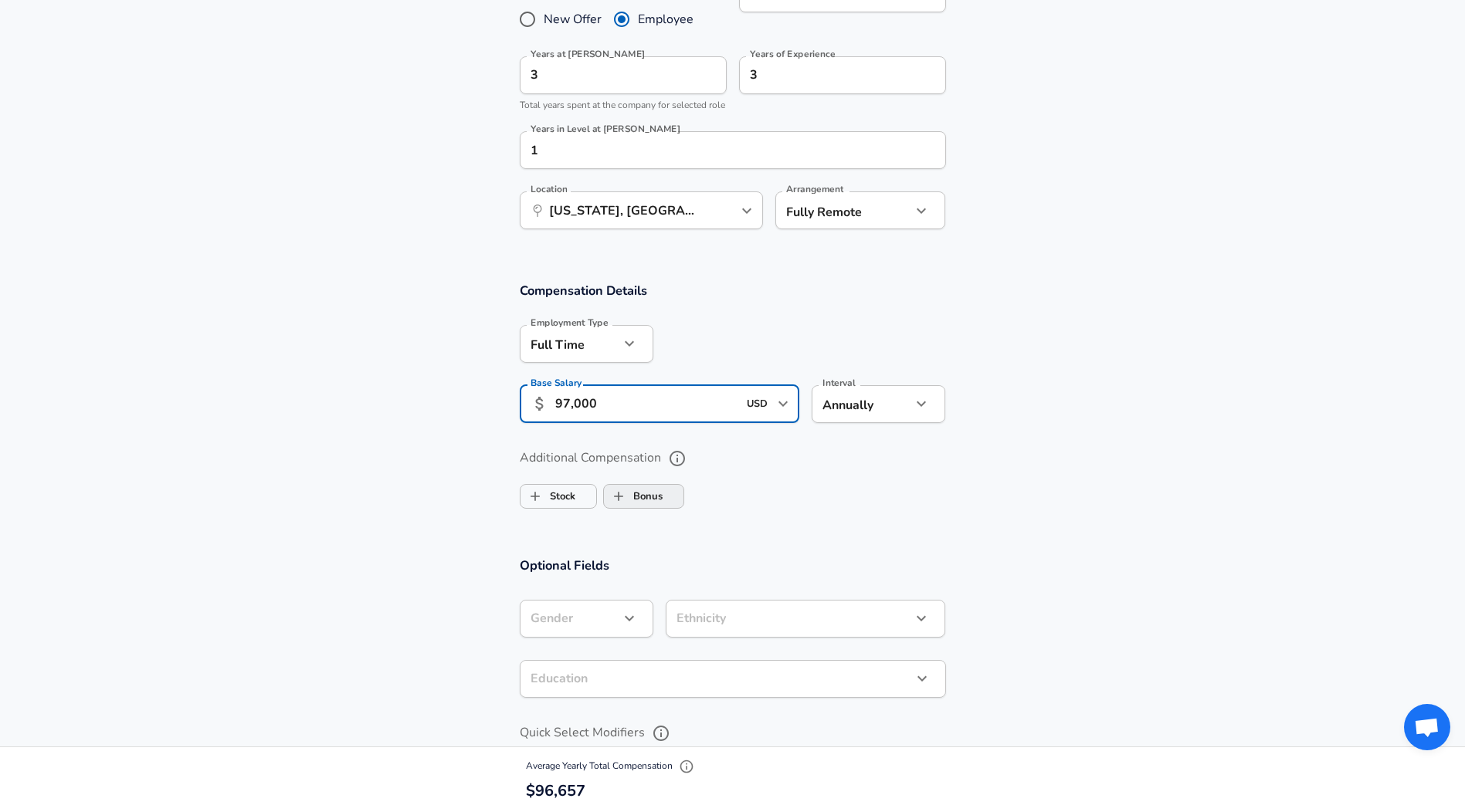
type input "97,000"
click at [629, 509] on input "Bonus" at bounding box center [618, 496] width 29 height 29
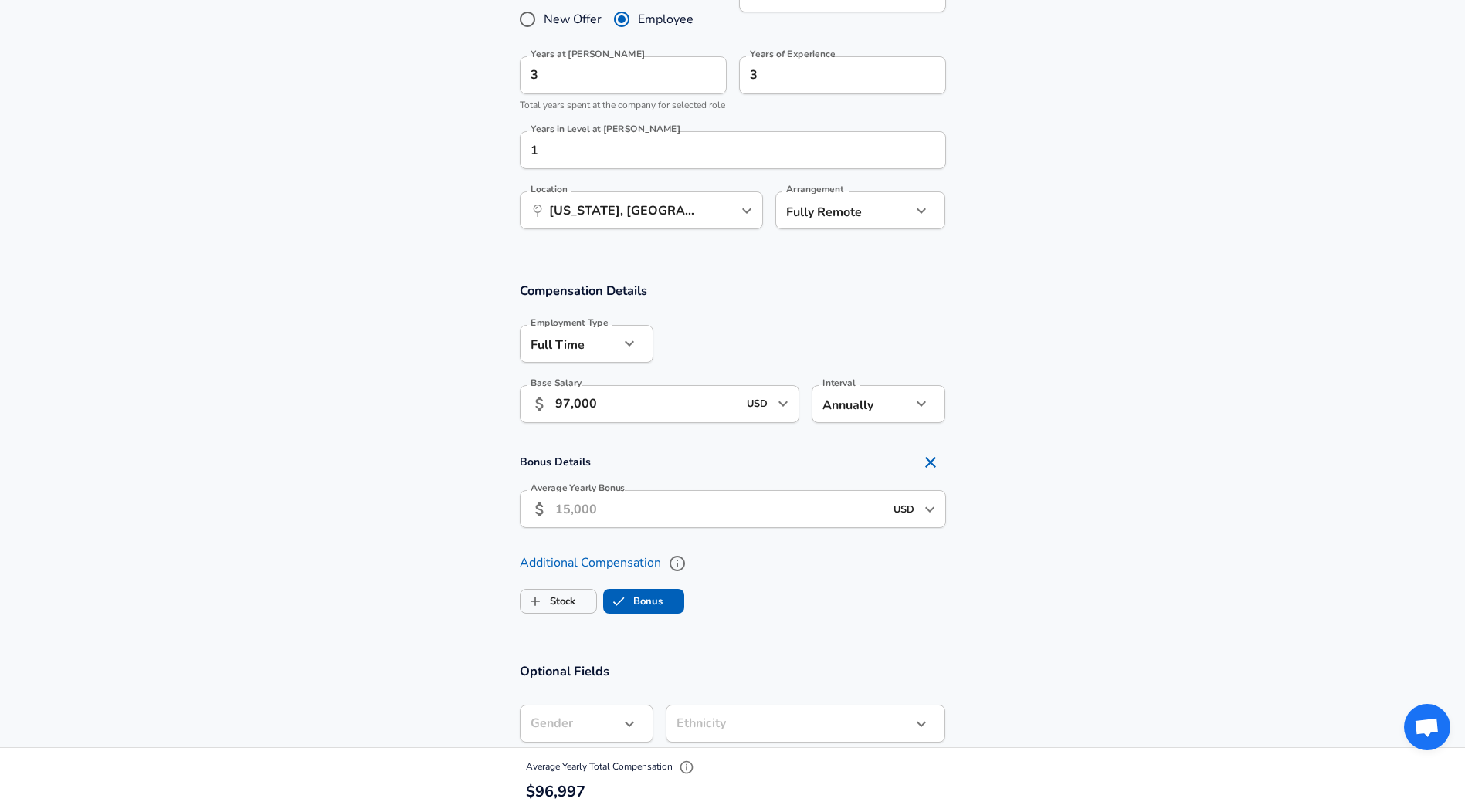
checkbox input "true"
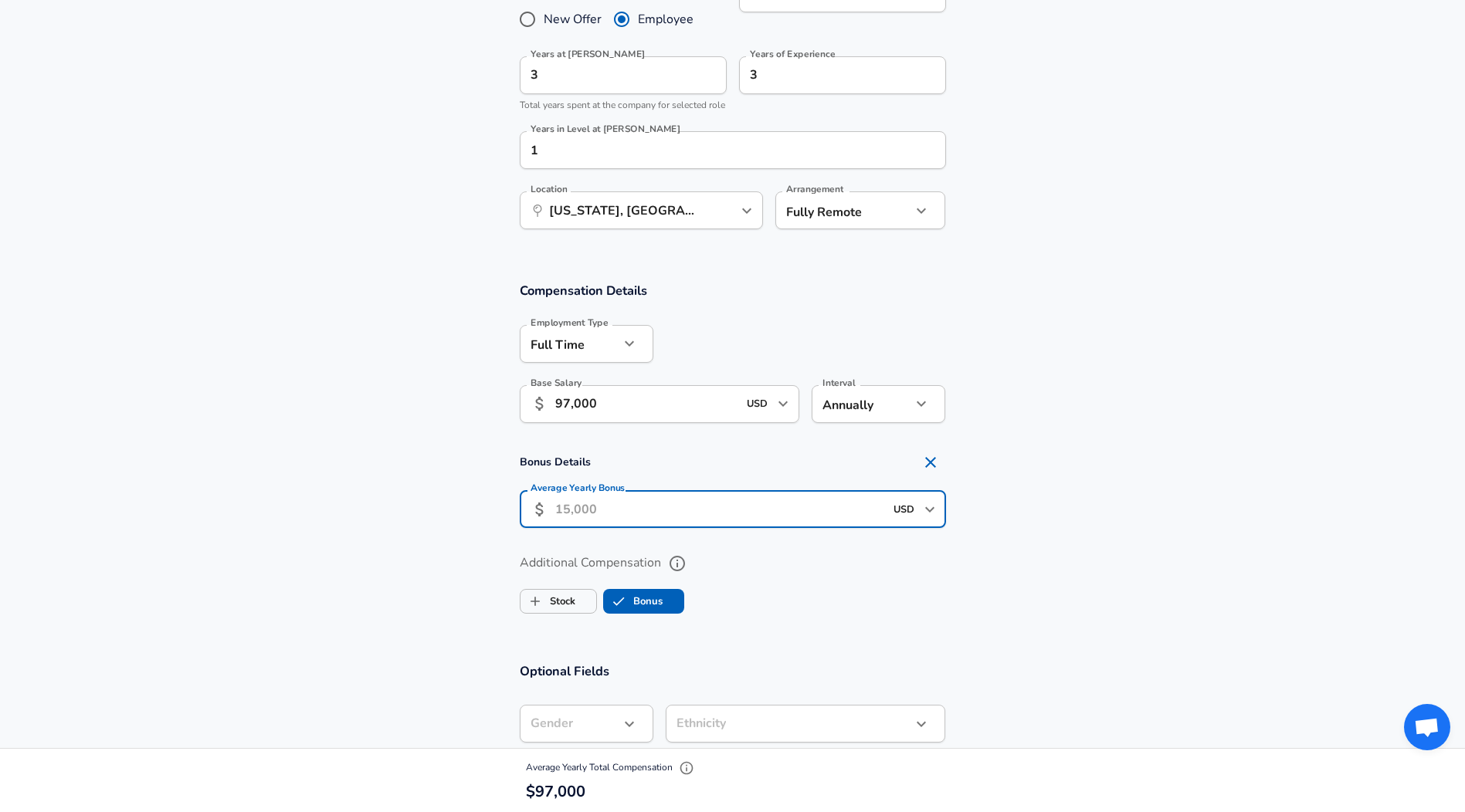
click at [622, 519] on input "Average Yearly Bonus" at bounding box center [720, 509] width 329 height 38
click at [920, 519] on icon "Open" at bounding box center [929, 509] width 19 height 19
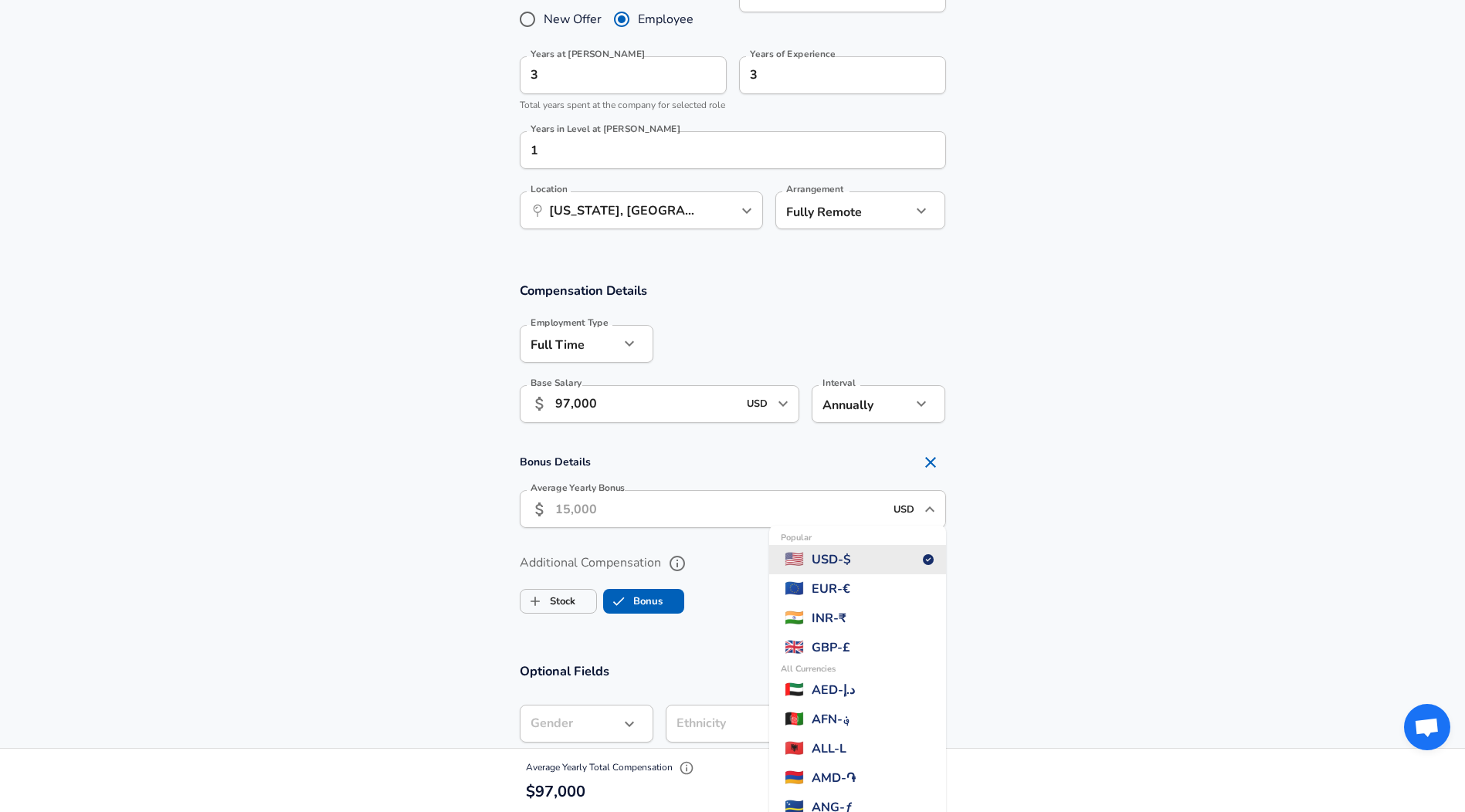
click at [923, 519] on icon "Close" at bounding box center [929, 509] width 19 height 19
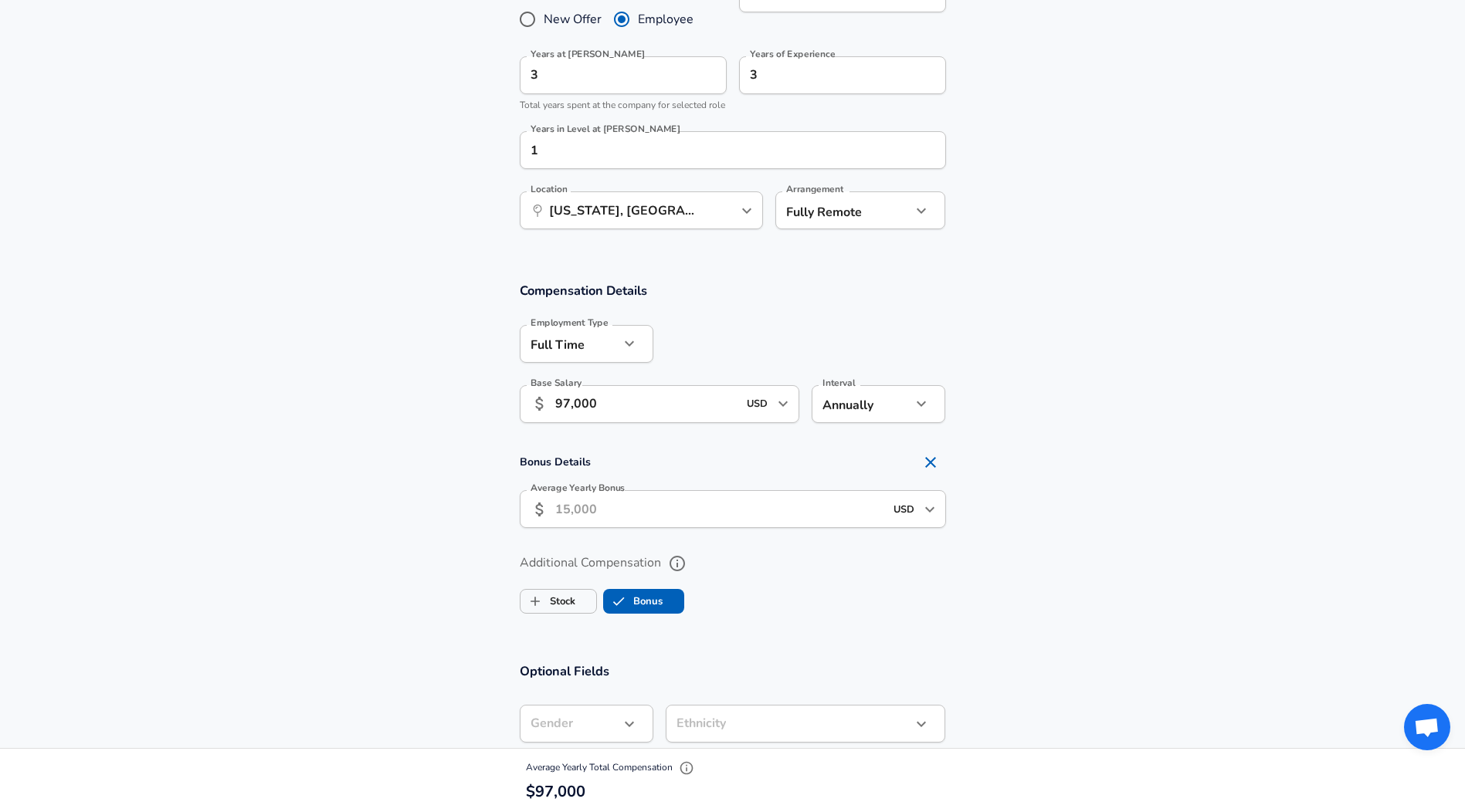
click at [693, 528] on input "Average Yearly Bonus" at bounding box center [720, 509] width 329 height 38
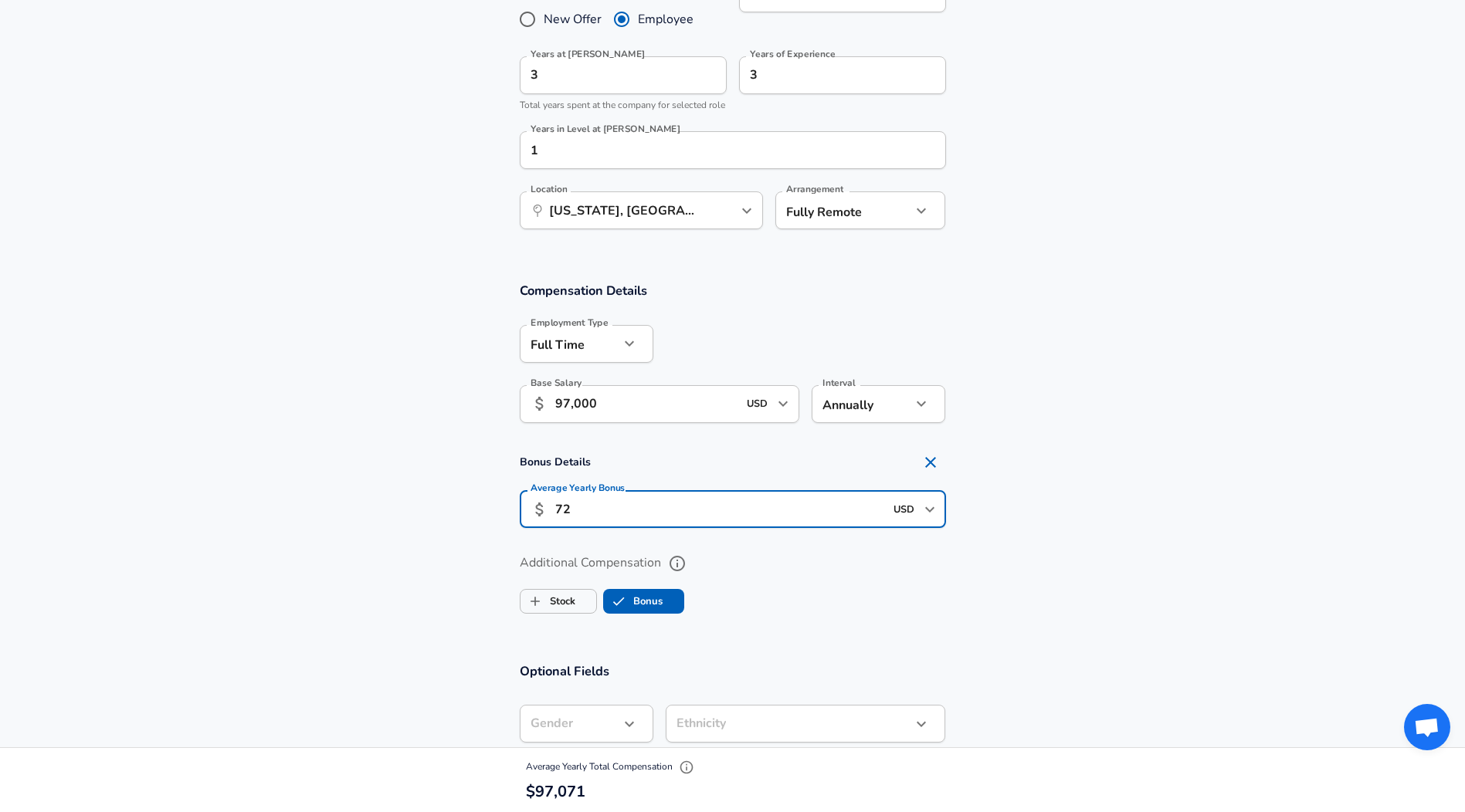
type input "7"
type input "7,900"
click at [432, 559] on section "Additional Compensation Stock Bonus" at bounding box center [732, 579] width 1465 height 82
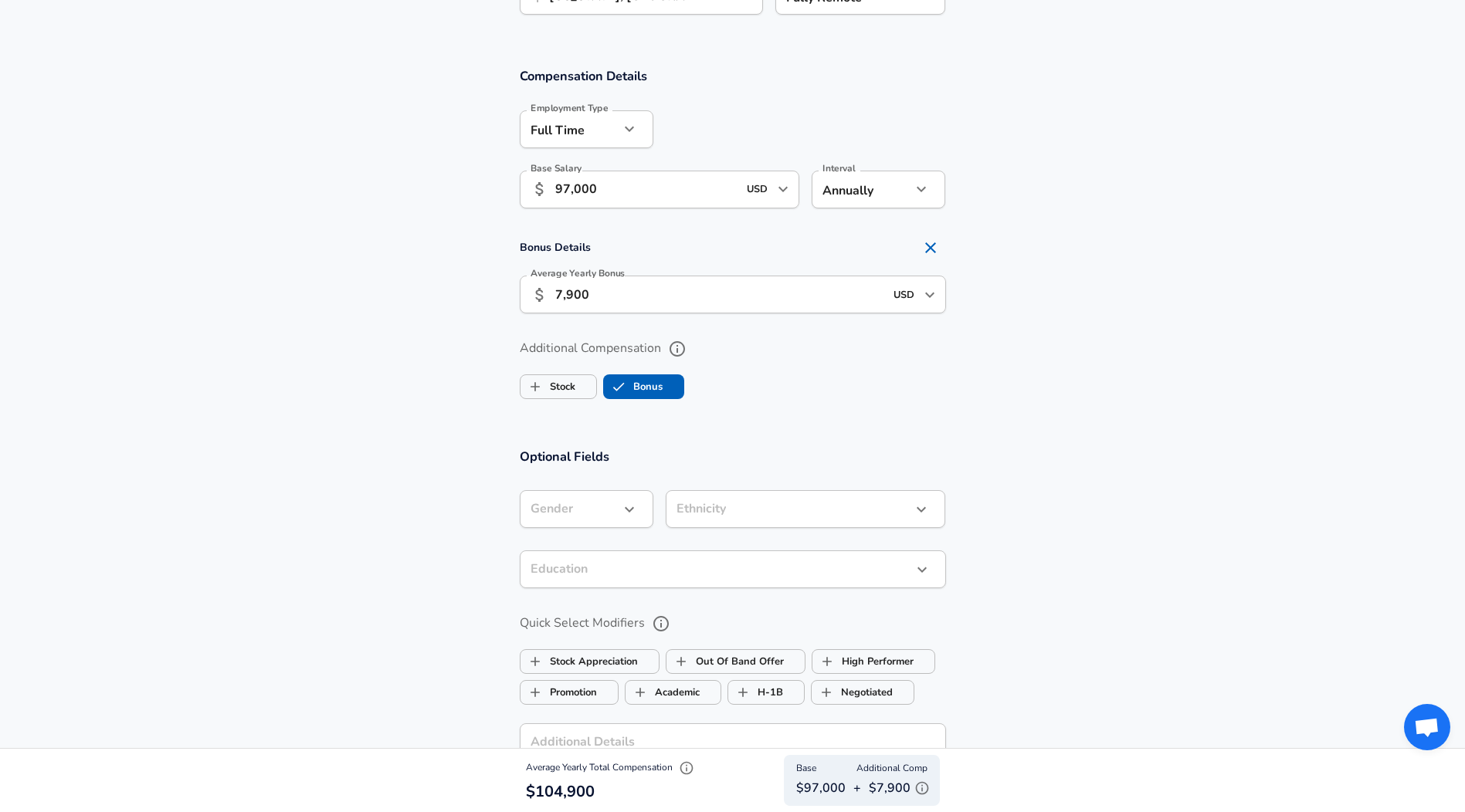
scroll to position [988, 0]
click at [989, 404] on section "Additional Compensation Stock Bonus" at bounding box center [732, 362] width 1465 height 82
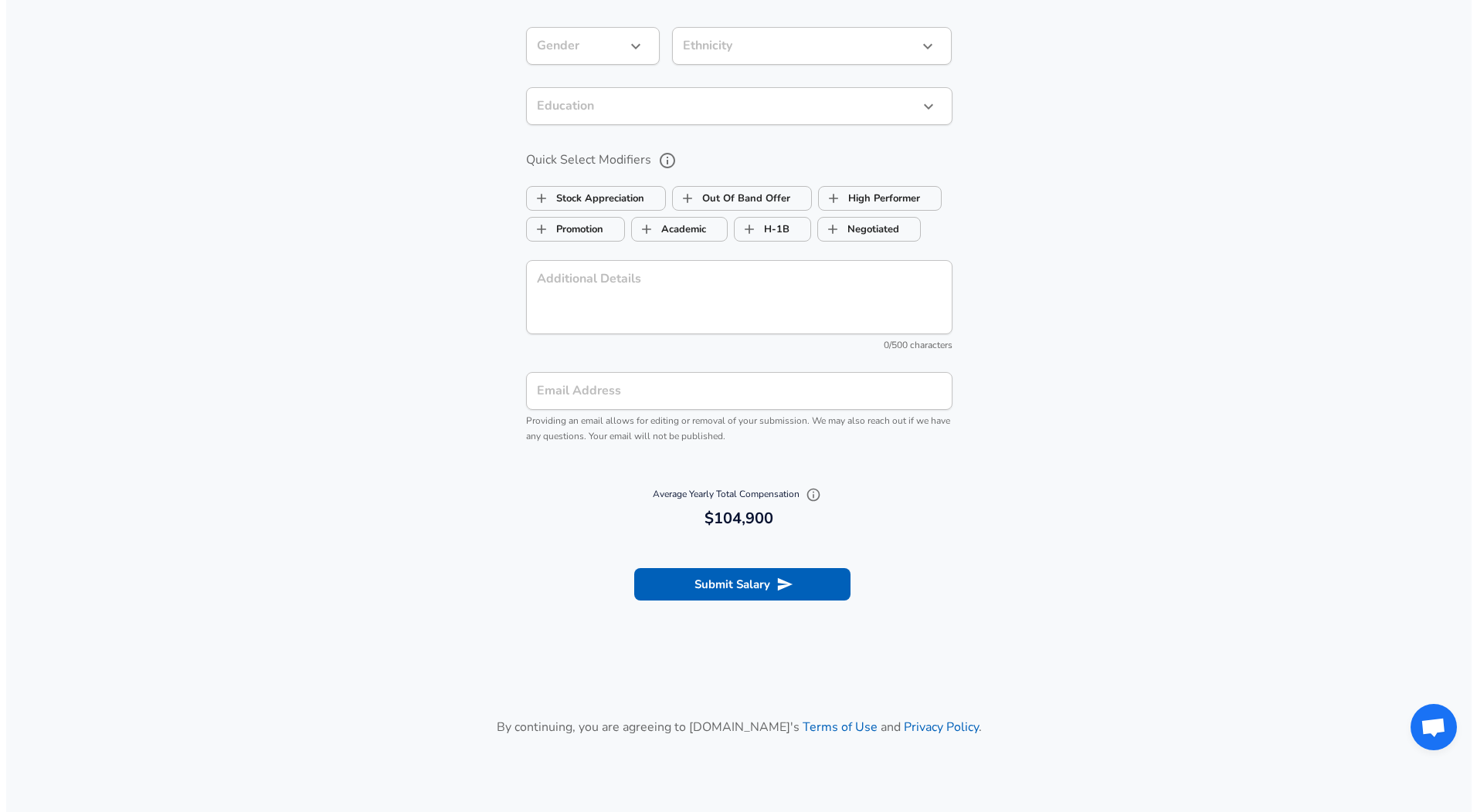
scroll to position [1513, 0]
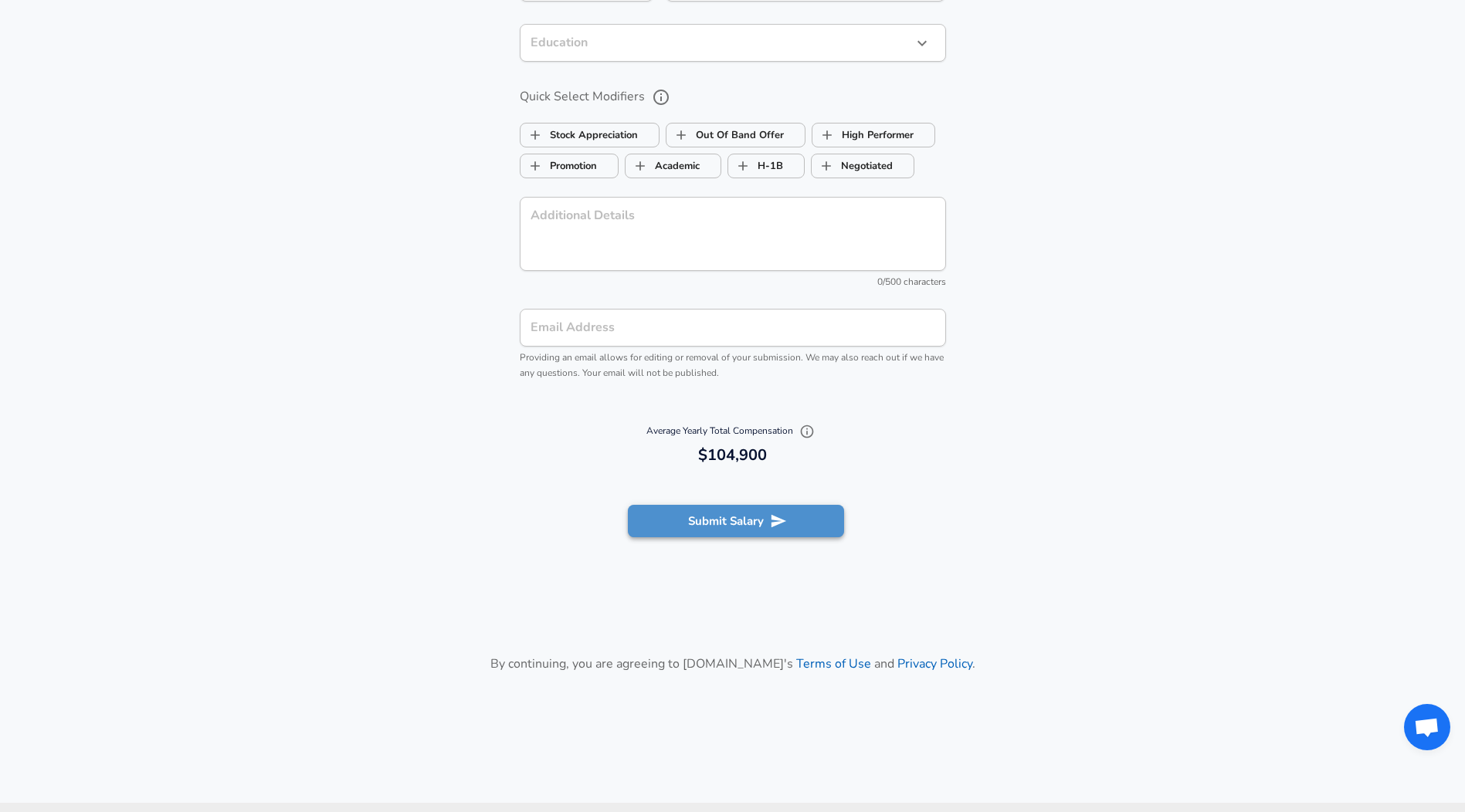
click at [785, 529] on icon "submit" at bounding box center [778, 521] width 17 height 17
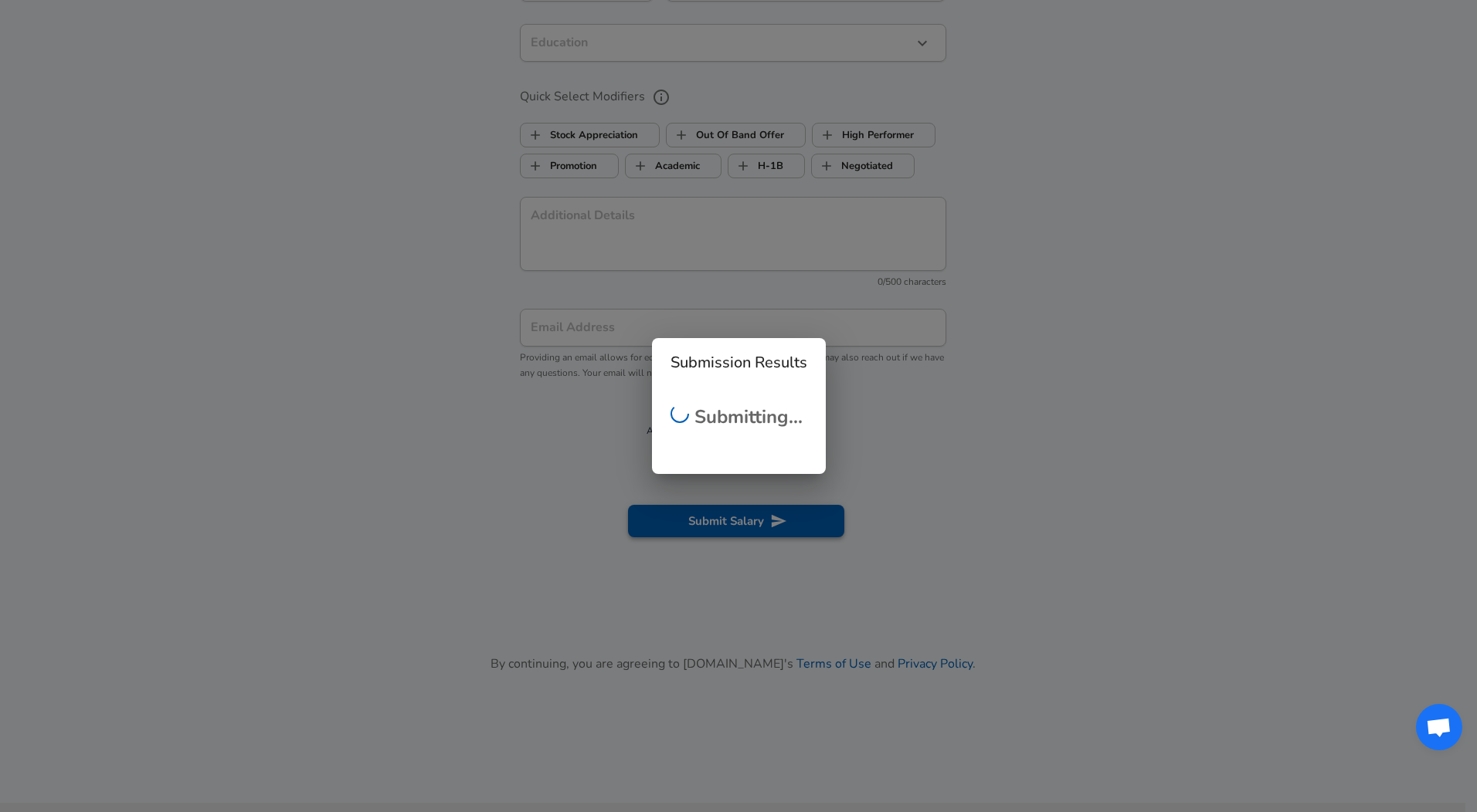
scroll to position [282, 0]
